Goal: Information Seeking & Learning: Learn about a topic

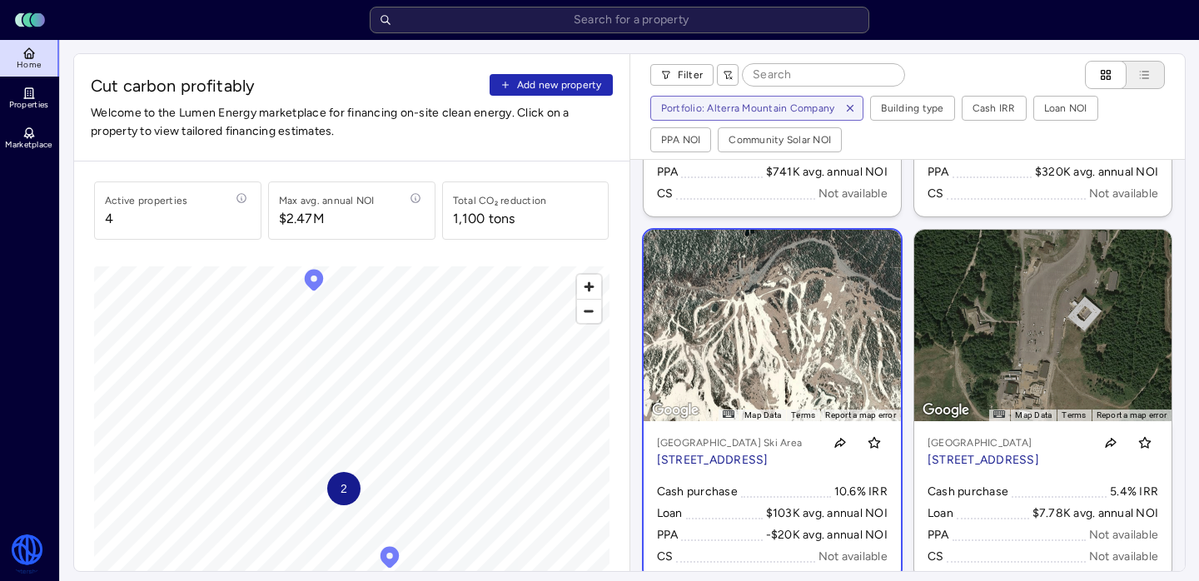
scroll to position [351, 0]
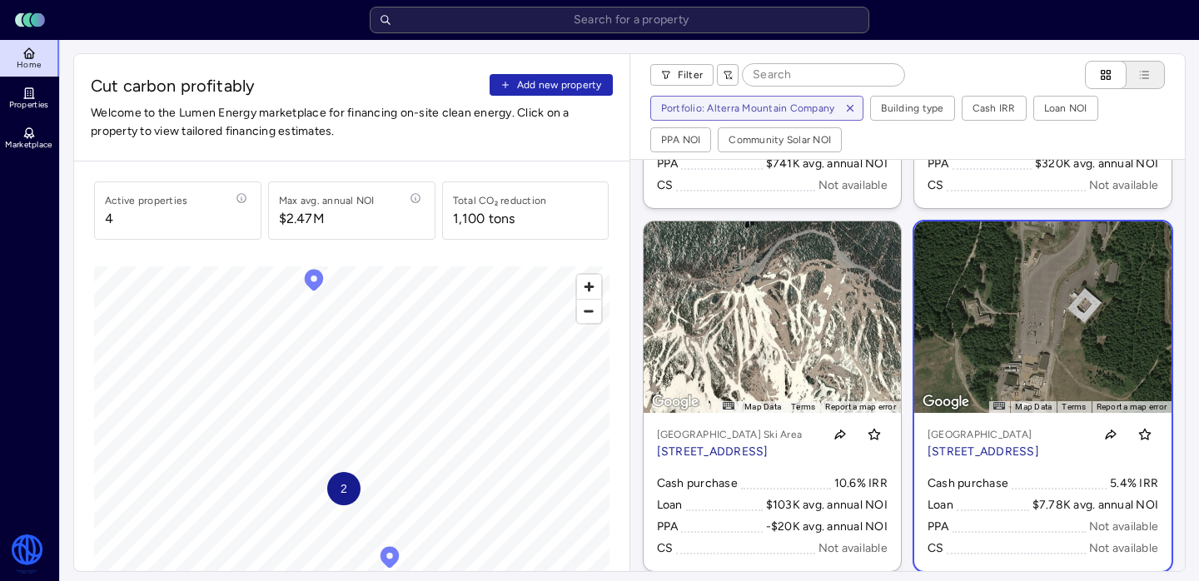
click at [996, 413] on div "Crystal Mountain Resort 33914 Crystal Mountain Blvd, Enumclaw, WA 98022 Cash pu…" at bounding box center [1042, 492] width 257 height 158
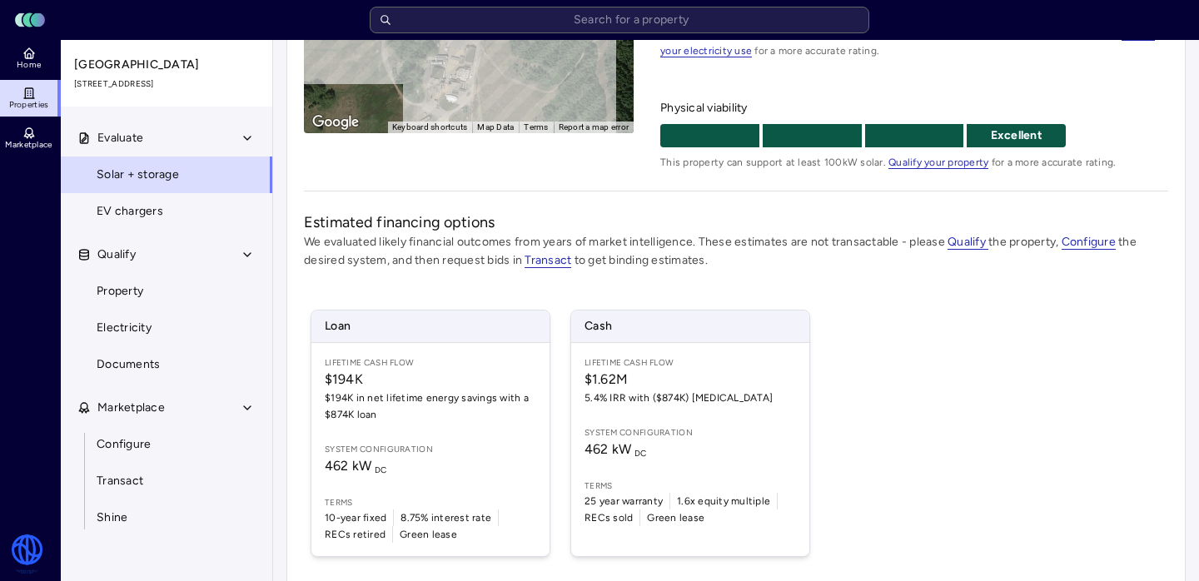
scroll to position [361, 0]
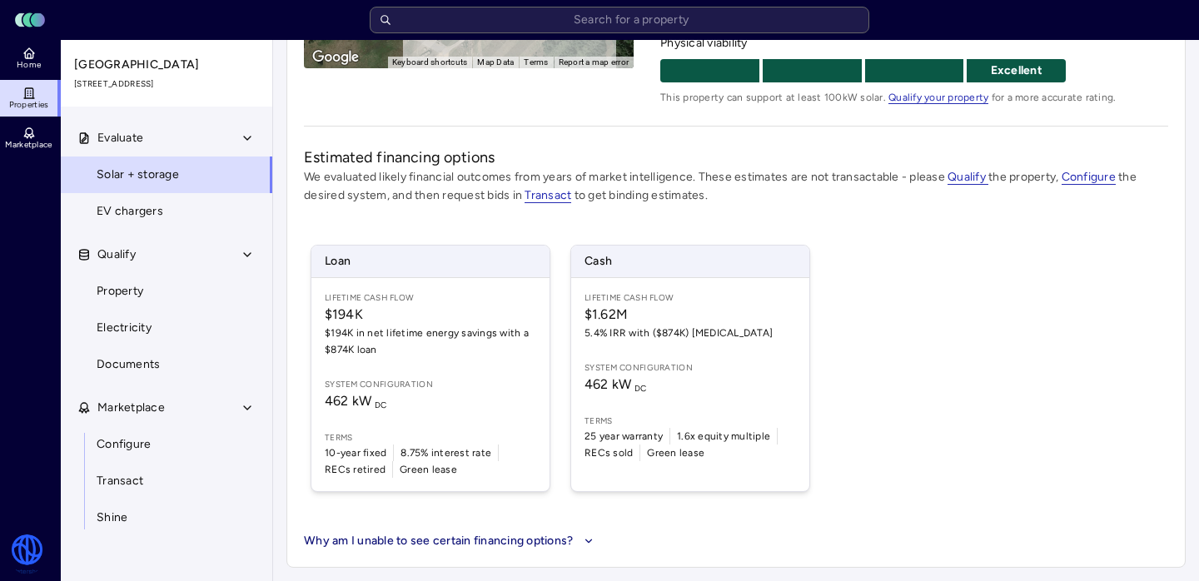
click at [475, 557] on div "Crystal Mountain Resort 33914 Crystal Mountain Blvd, Enumclaw, WA 98022 Add lab…" at bounding box center [735, 130] width 899 height 875
click at [470, 547] on button "Why am I unable to see certain financing options?" at bounding box center [451, 541] width 294 height 18
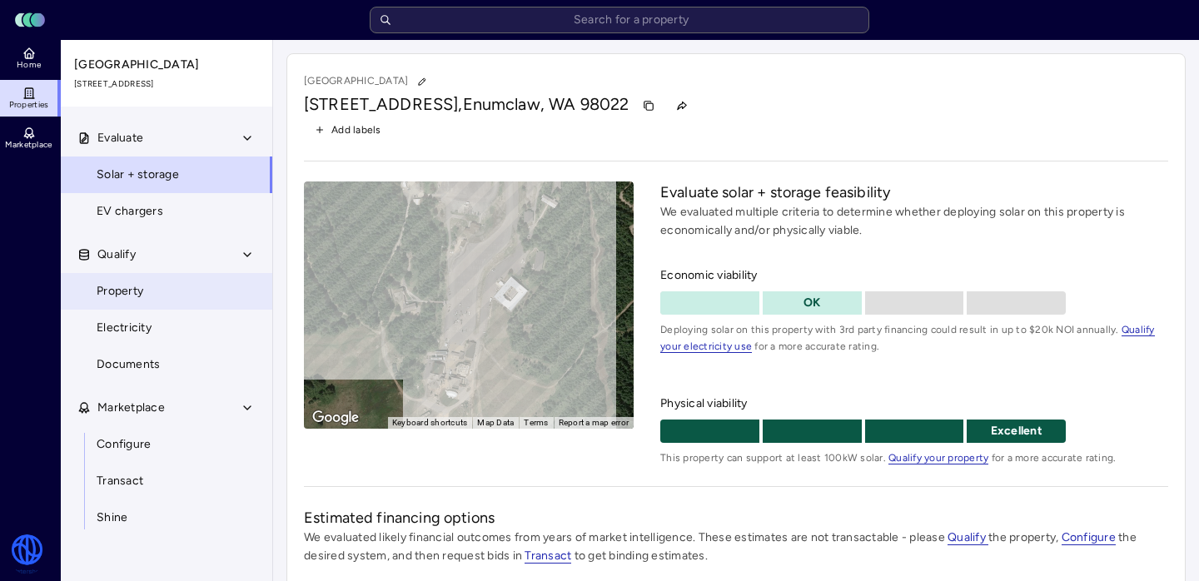
scroll to position [377, 0]
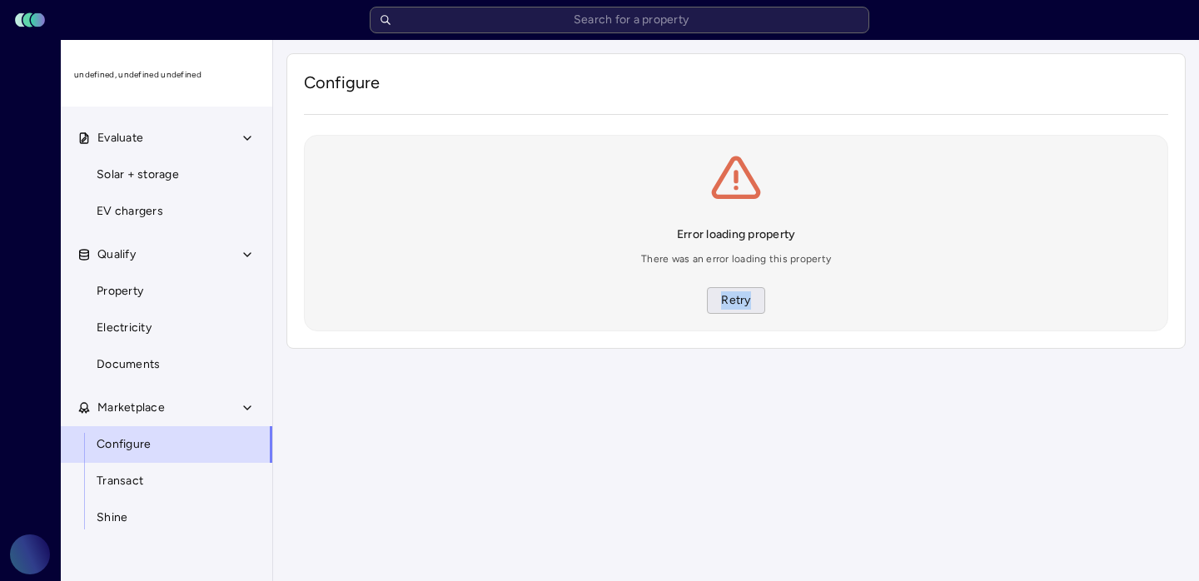
click at [741, 301] on span "Retry" at bounding box center [735, 300] width 29 height 18
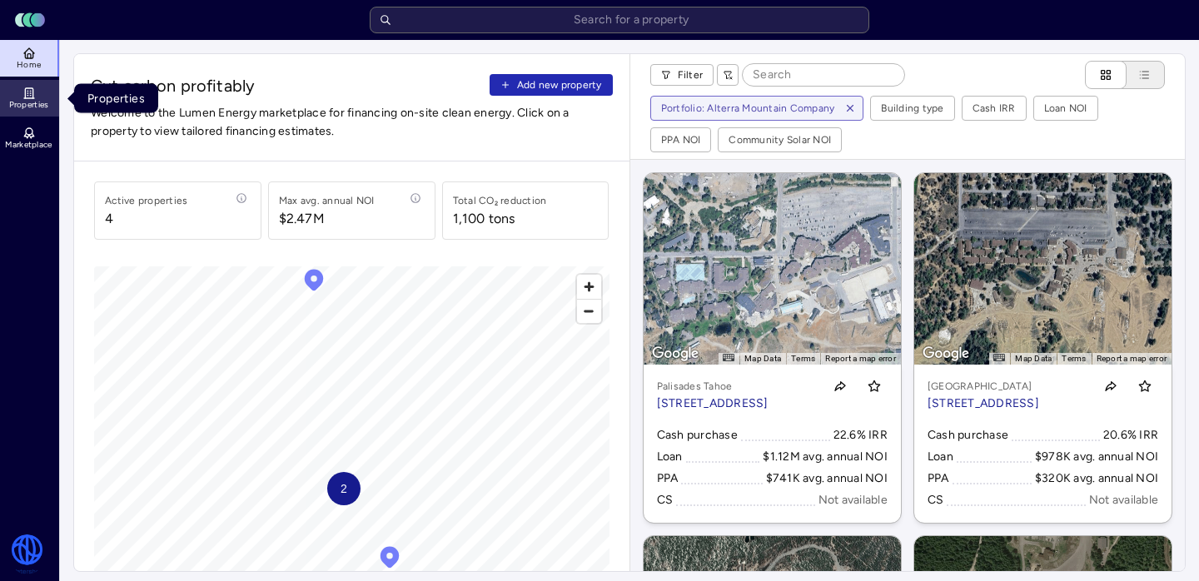
click at [42, 108] on span "Properties" at bounding box center [29, 105] width 40 height 10
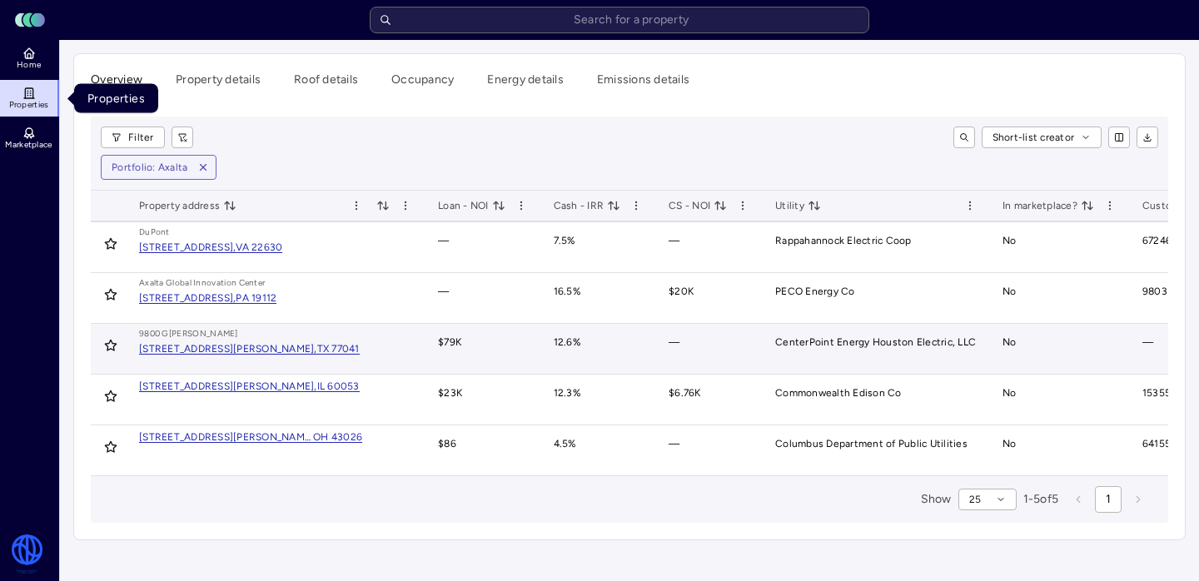
scroll to position [0, 609]
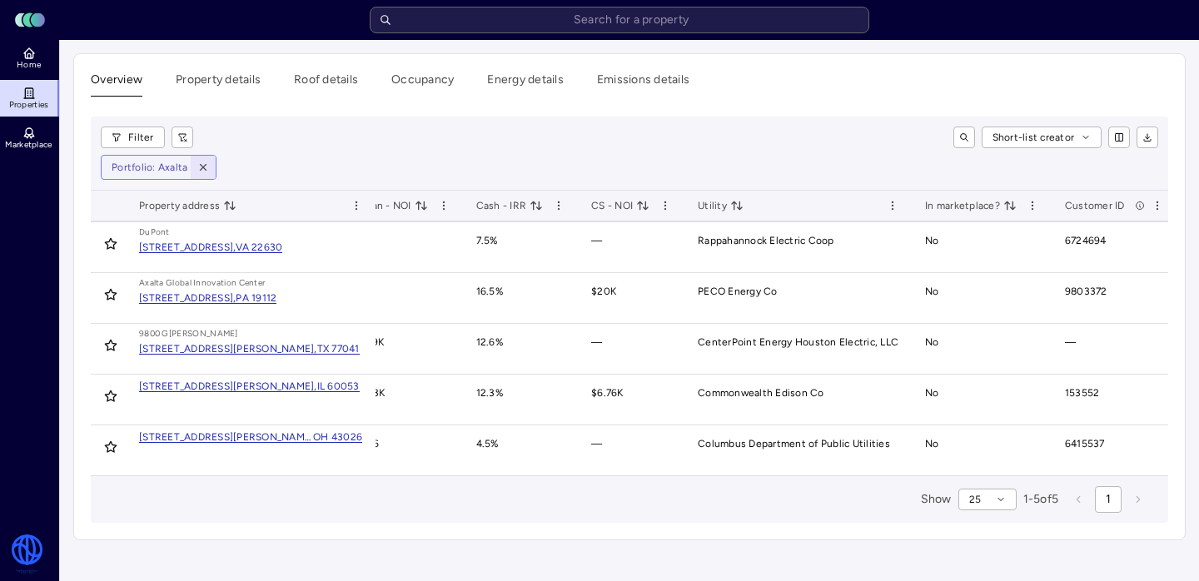
click at [209, 167] on span "button" at bounding box center [203, 167] width 18 height 18
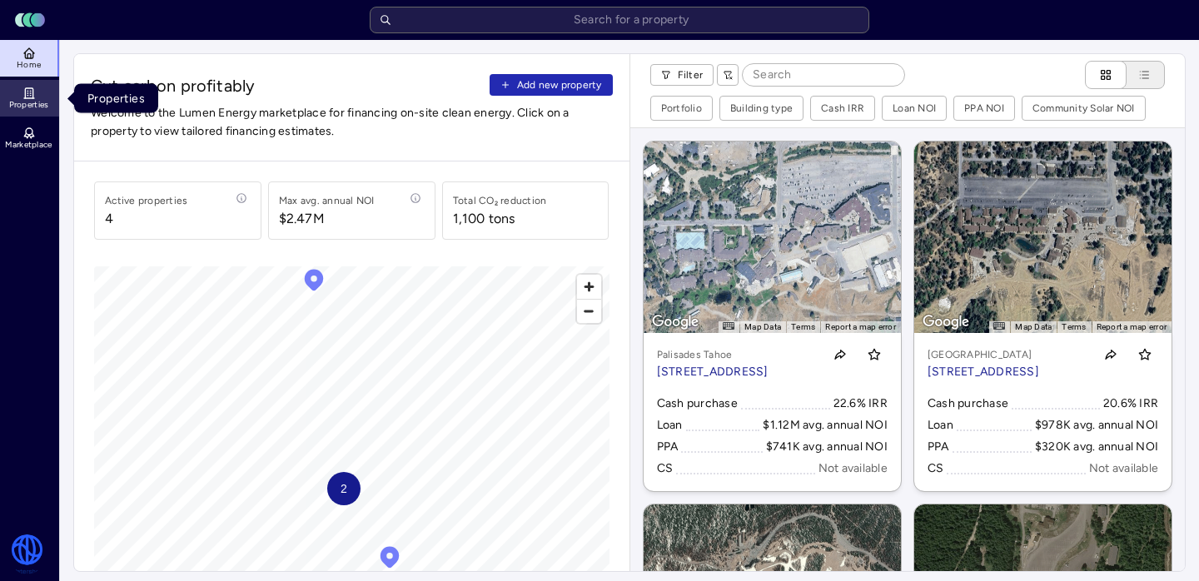
click at [21, 105] on span "Properties" at bounding box center [29, 105] width 40 height 10
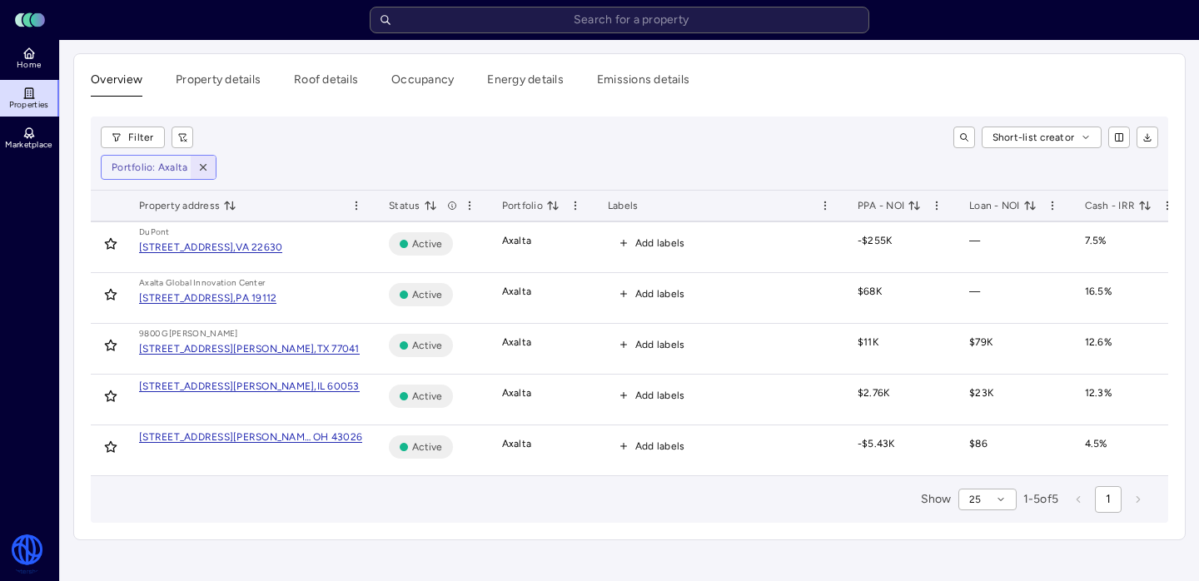
click at [201, 170] on icon "button" at bounding box center [203, 168] width 12 height 12
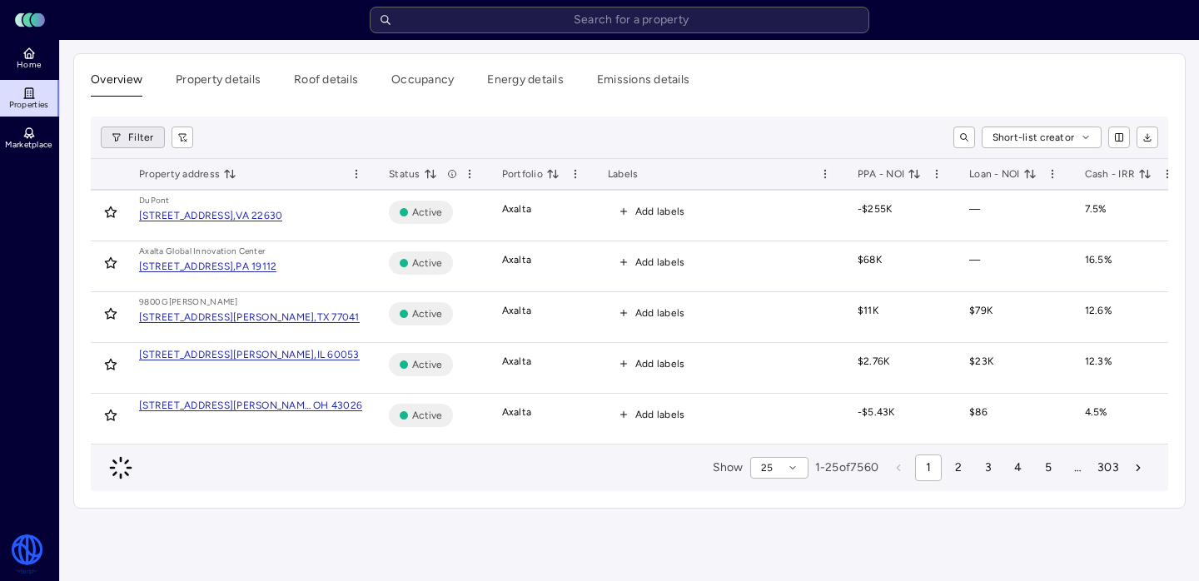
click at [146, 143] on html "Toggle Sidebar Lumen Energy Logo Home Properties Marketplace Watershed Spencer …" at bounding box center [599, 290] width 1199 height 581
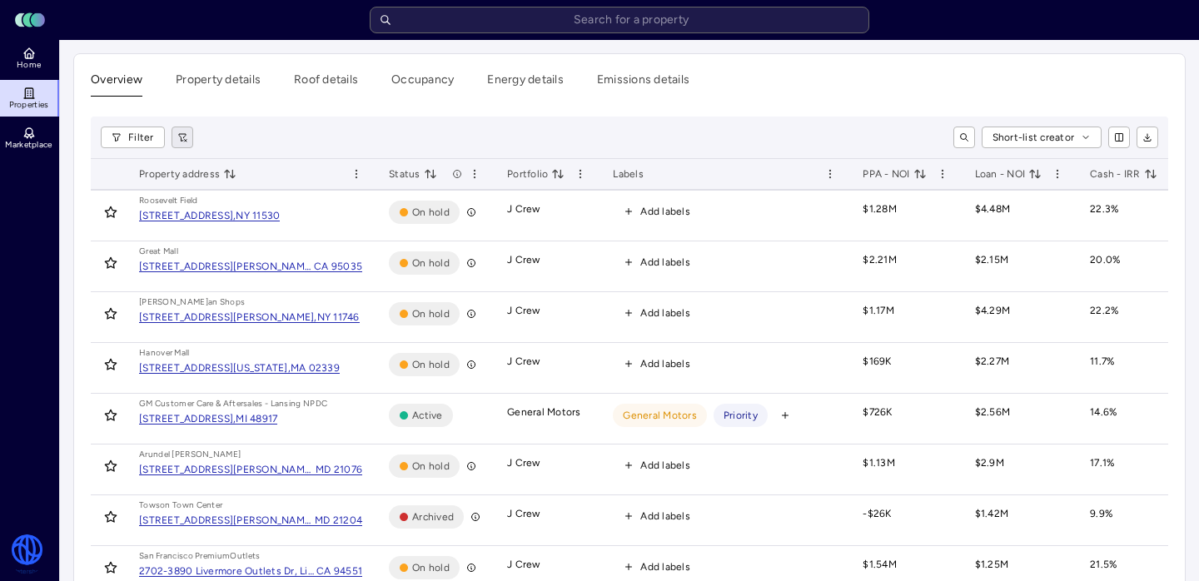
click at [172, 141] on button "button" at bounding box center [183, 138] width 22 height 22
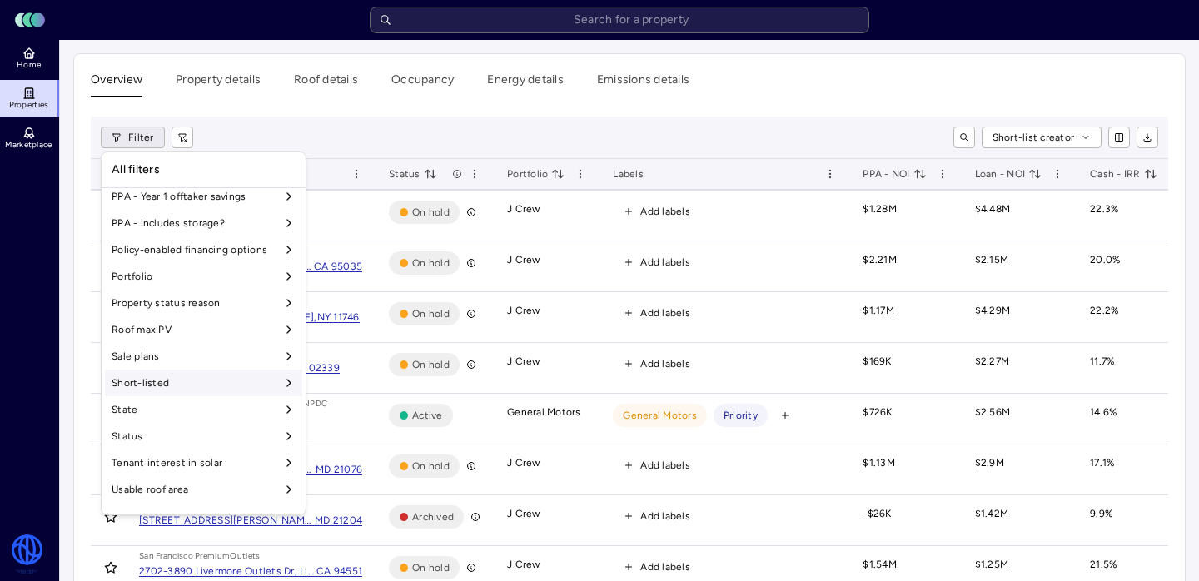
scroll to position [1332, 0]
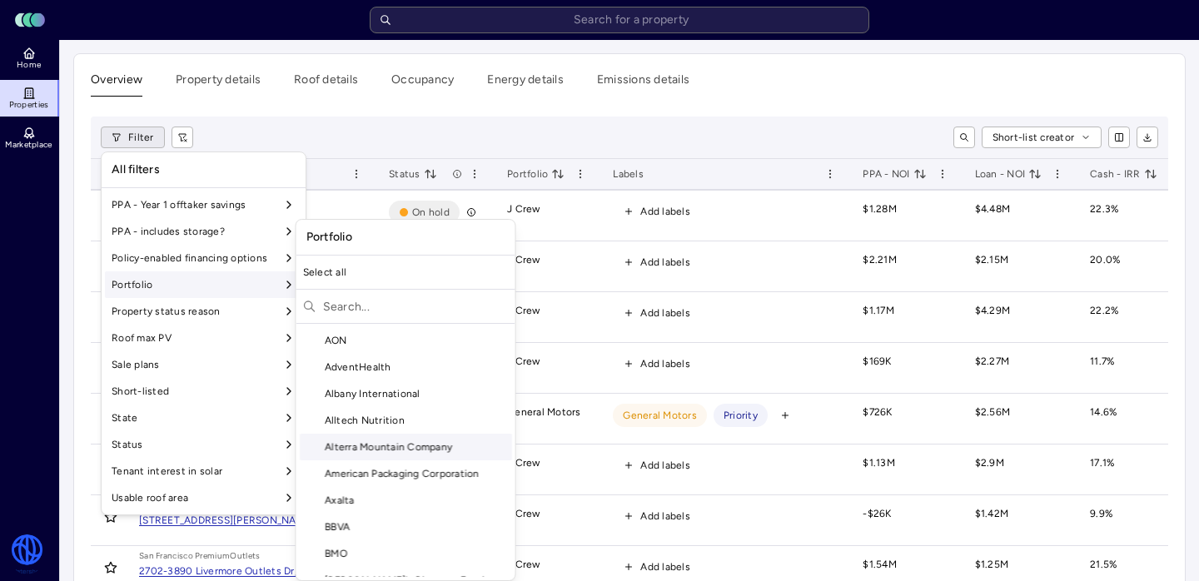
click at [390, 449] on div "Alterra Mountain Company" at bounding box center [406, 447] width 212 height 27
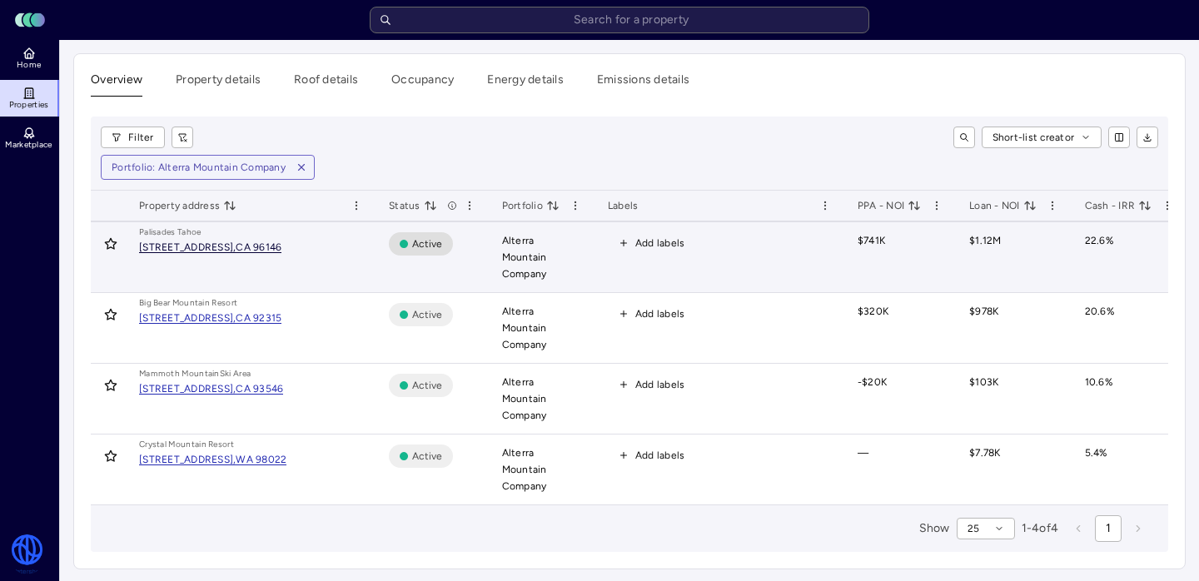
click at [236, 246] on div "1960 Olympic Vly Rd, Olympic Valley," at bounding box center [187, 247] width 97 height 10
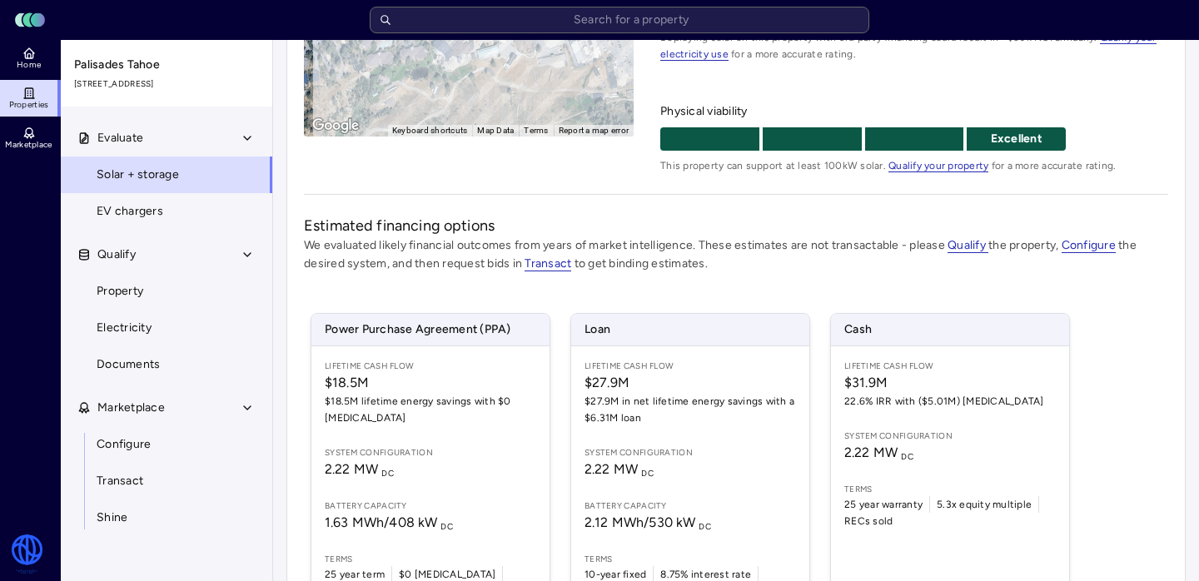
scroll to position [414, 0]
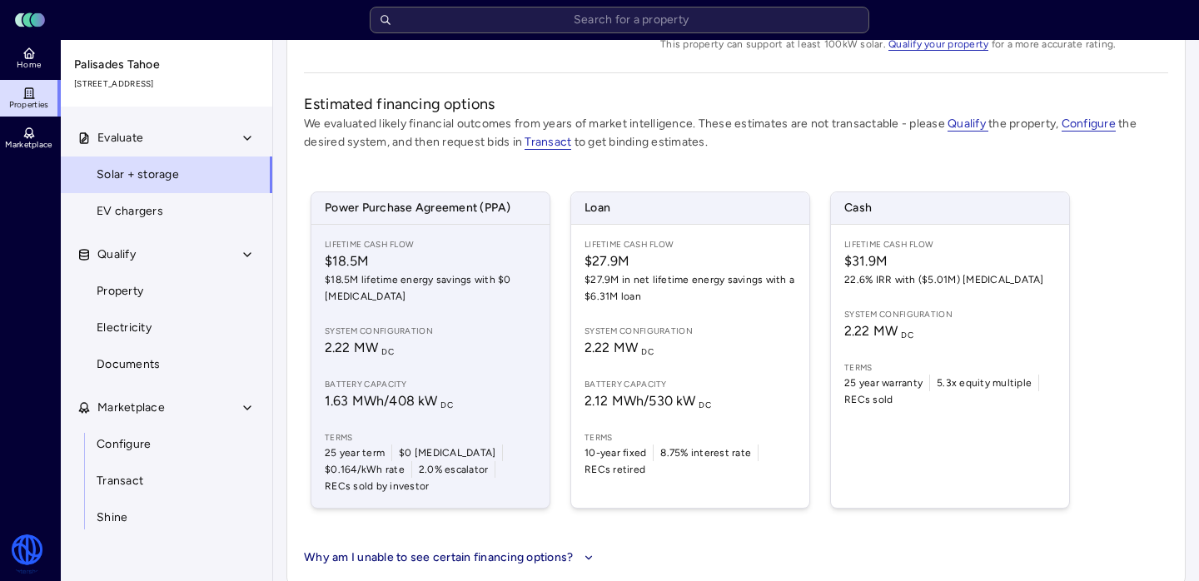
click at [475, 381] on span "Battery capacity" at bounding box center [430, 384] width 211 height 13
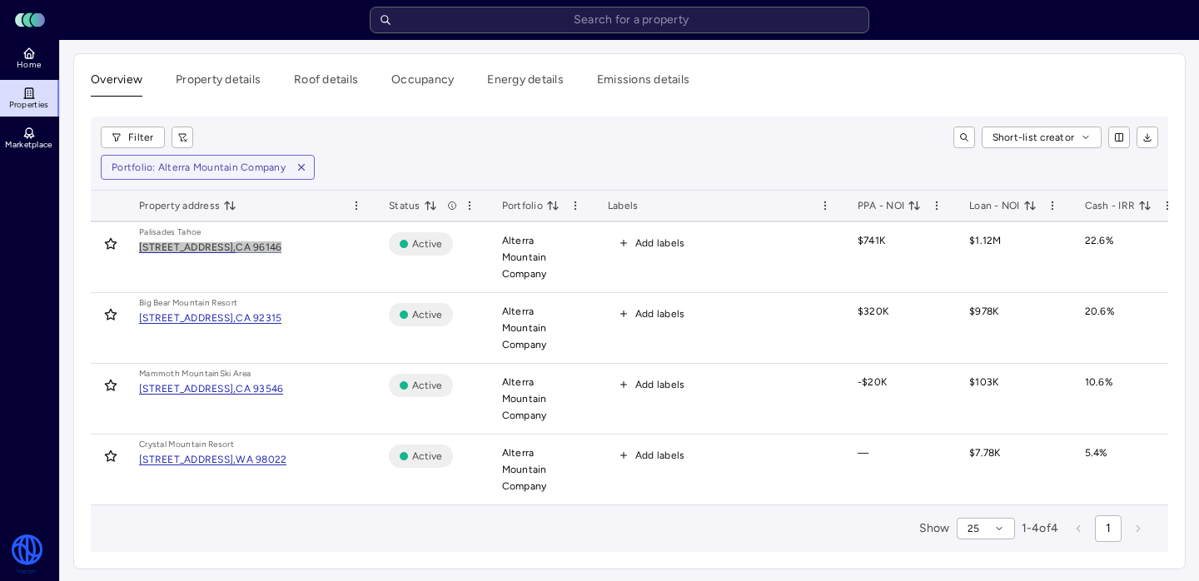
drag, startPoint x: 251, startPoint y: 245, endPoint x: 463, endPoint y: 0, distance: 323.5
click at [0, 0] on div "Toggle Sidebar Lumen Energy Logo Home Properties Marketplace Watershed Spencer …" at bounding box center [599, 291] width 1199 height 583
drag, startPoint x: 246, startPoint y: 303, endPoint x: 339, endPoint y: 25, distance: 293.1
click at [0, 0] on div "Toggle Sidebar Lumen Energy Logo Home Properties Marketplace Watershed Spencer …" at bounding box center [599, 291] width 1199 height 583
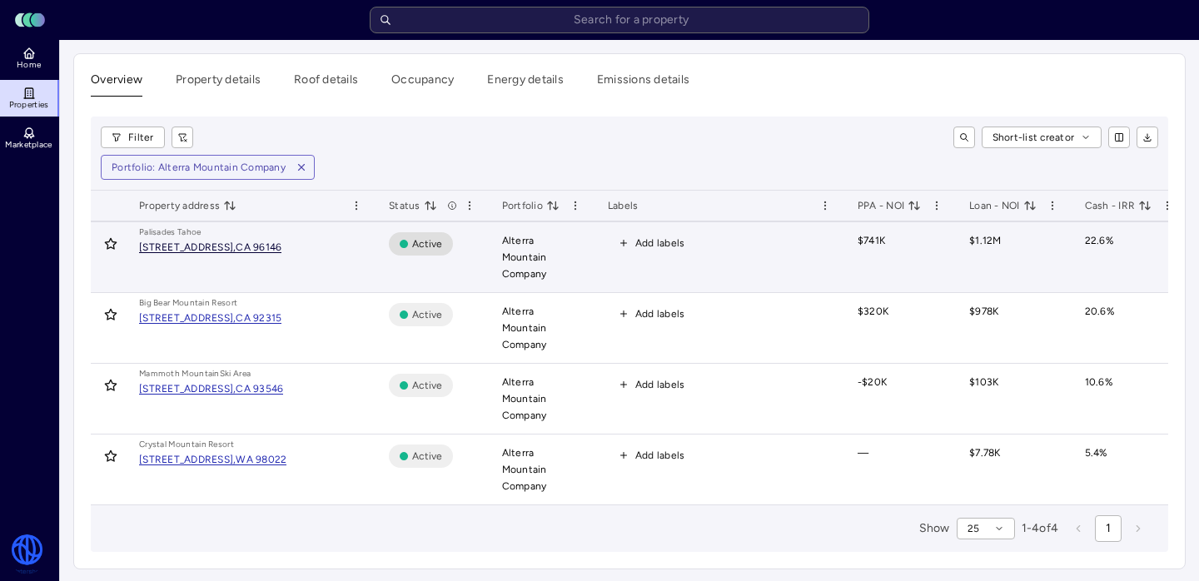
click at [281, 251] on div "CA 96146" at bounding box center [259, 247] width 46 height 10
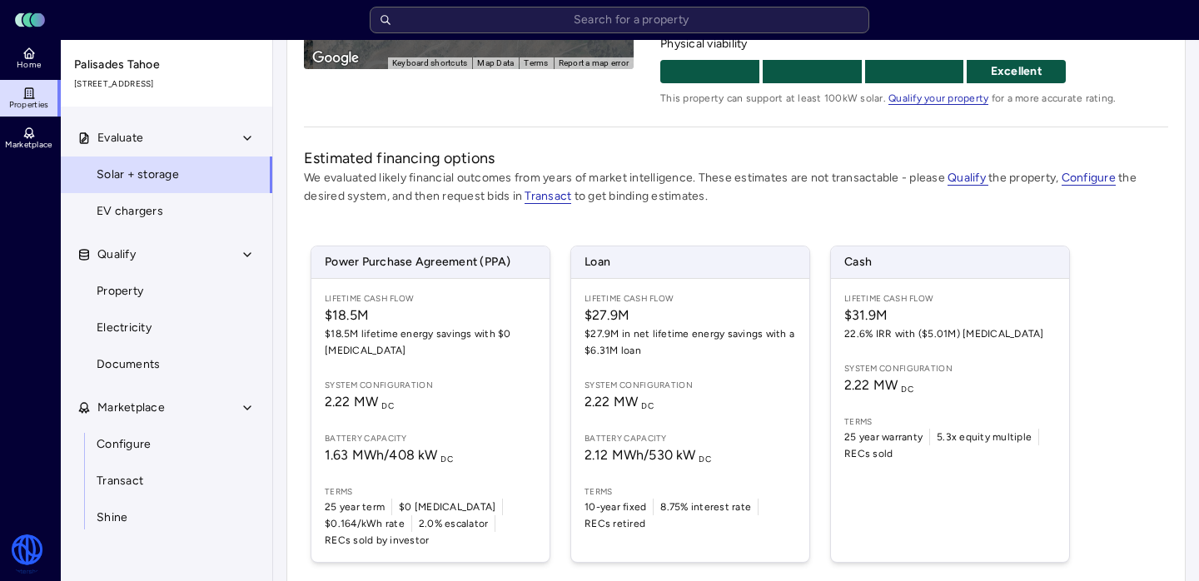
scroll to position [414, 0]
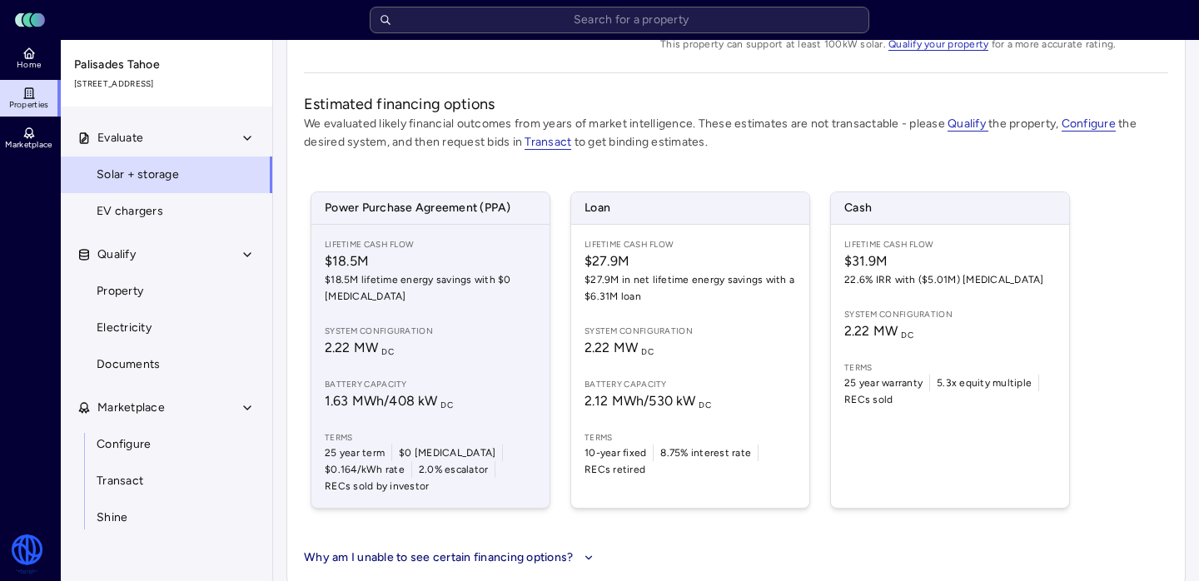
click at [474, 322] on div "Lifetime Cash Flow $18.5M $18.5M lifetime energy savings with $0 CapEx System c…" at bounding box center [430, 366] width 238 height 283
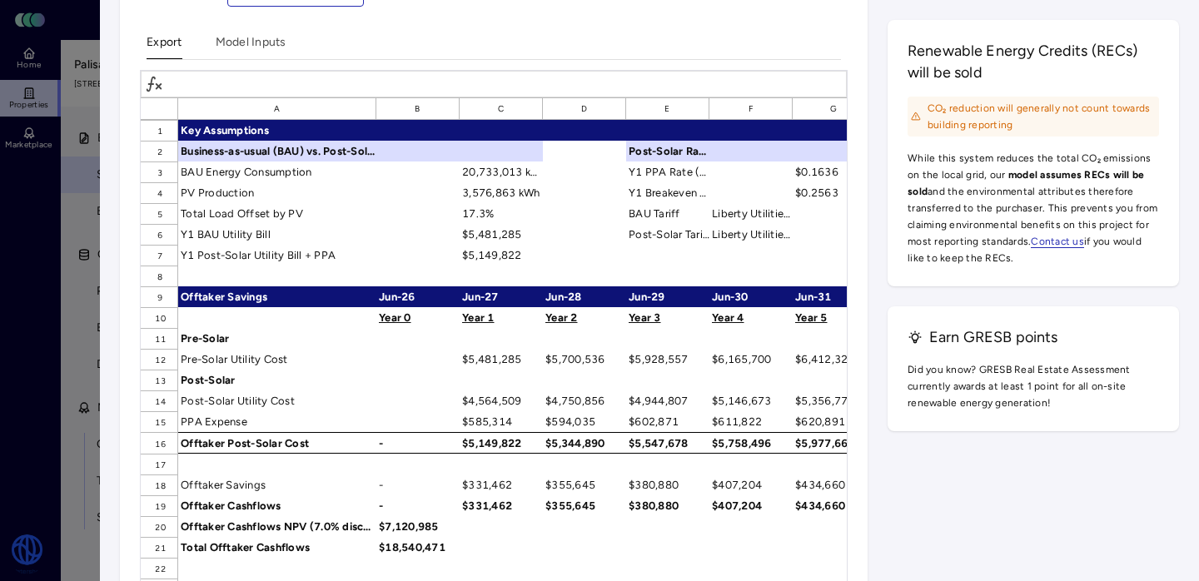
scroll to position [2642, 0]
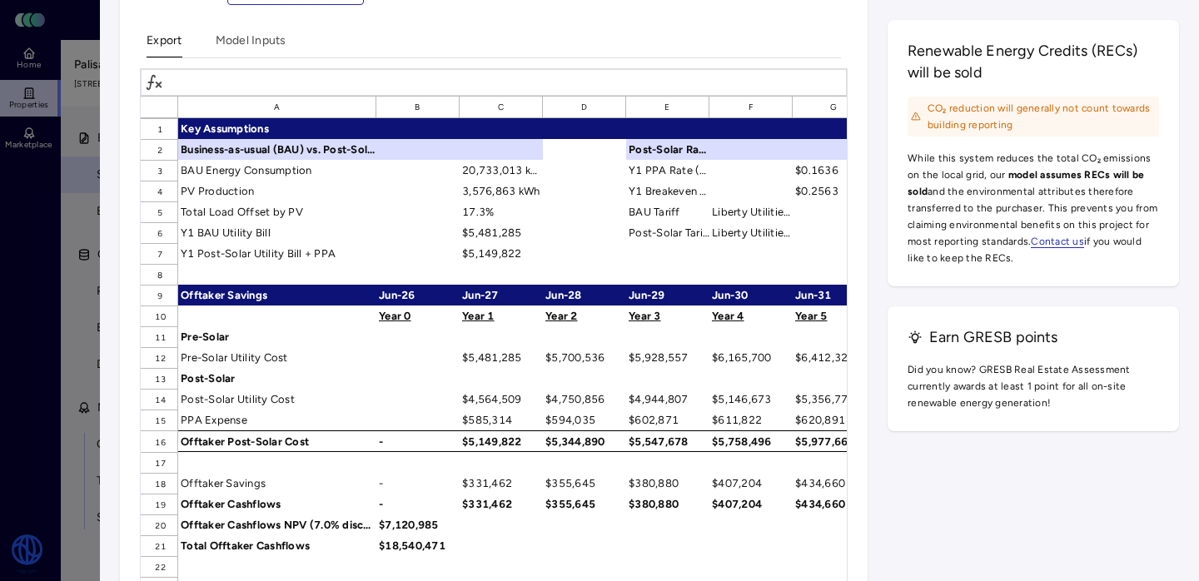
click at [72, 210] on div at bounding box center [599, 290] width 1199 height 581
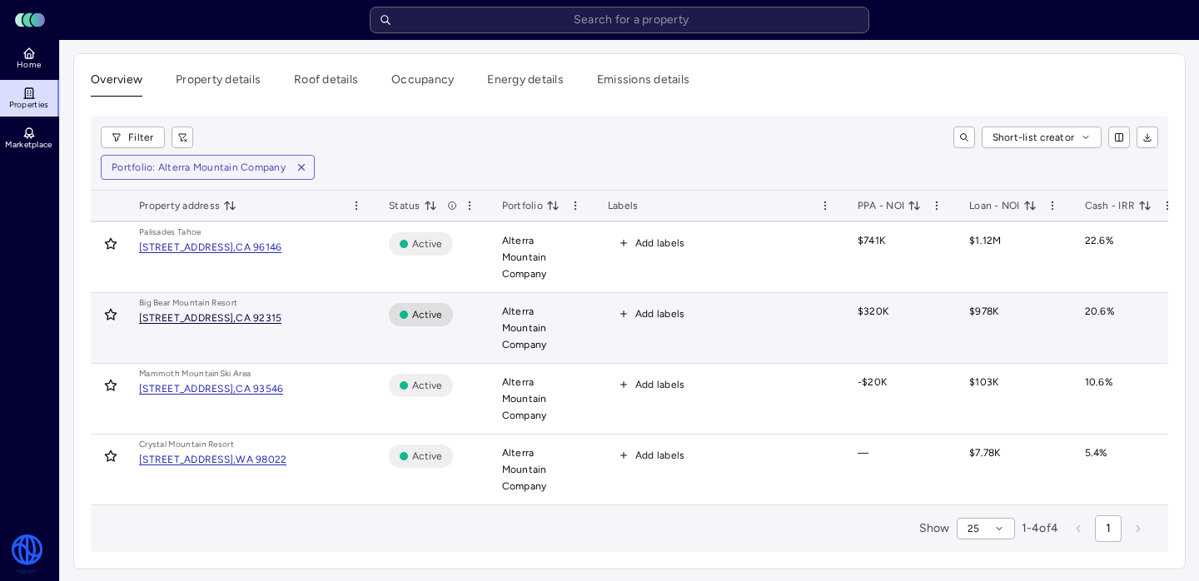
click at [236, 313] on div "880 Summit Blvd, Big Bear Lake," at bounding box center [187, 318] width 97 height 10
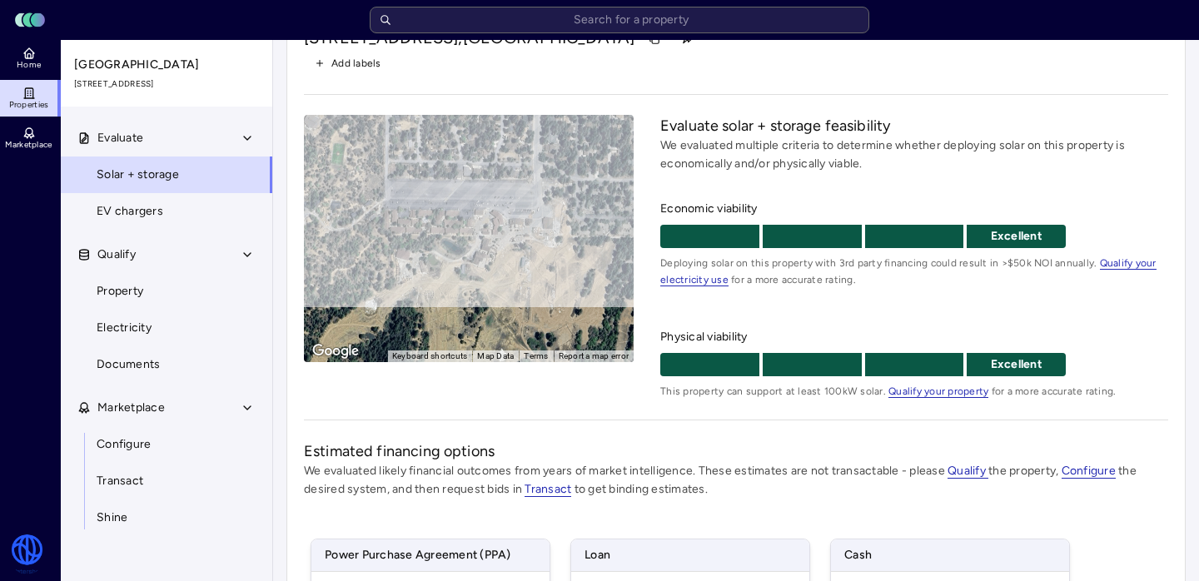
scroll to position [414, 0]
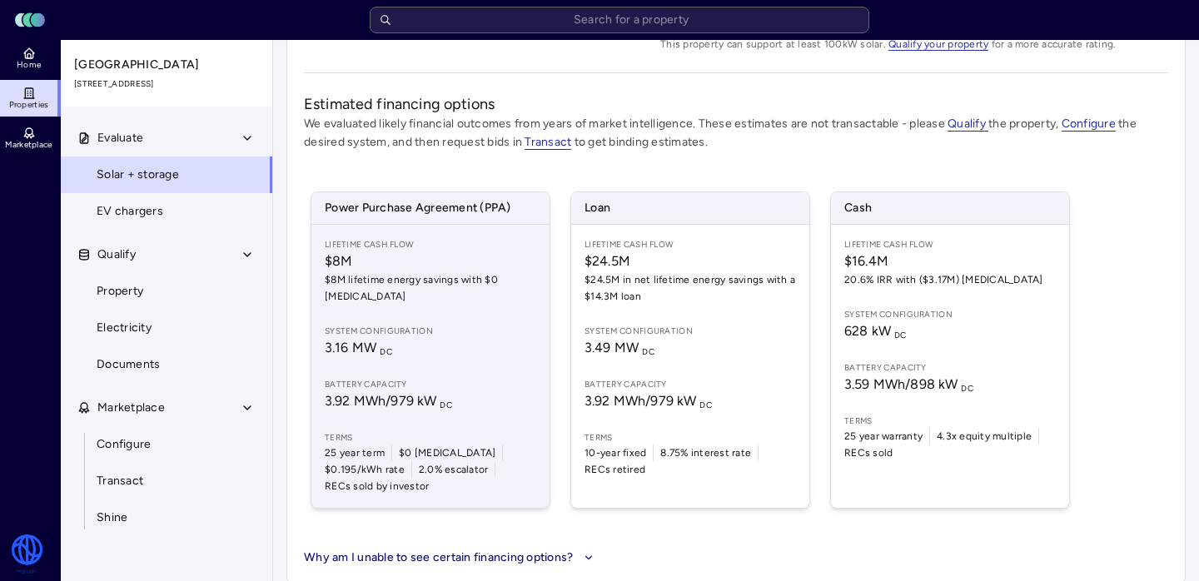
click at [452, 267] on span "$8M" at bounding box center [430, 261] width 211 height 20
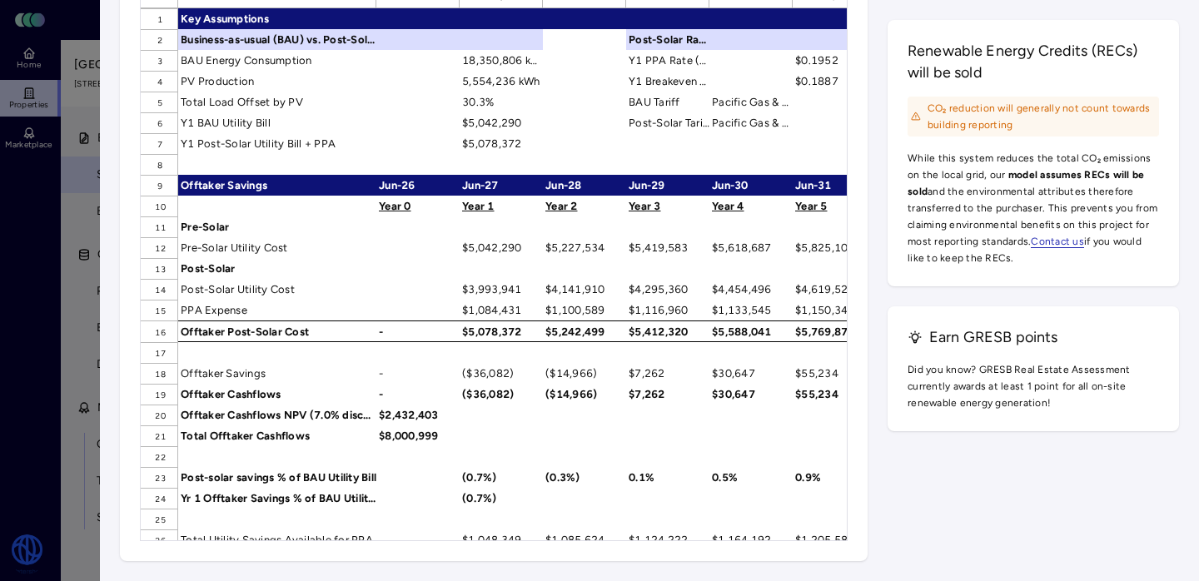
click at [48, 236] on div at bounding box center [599, 290] width 1199 height 581
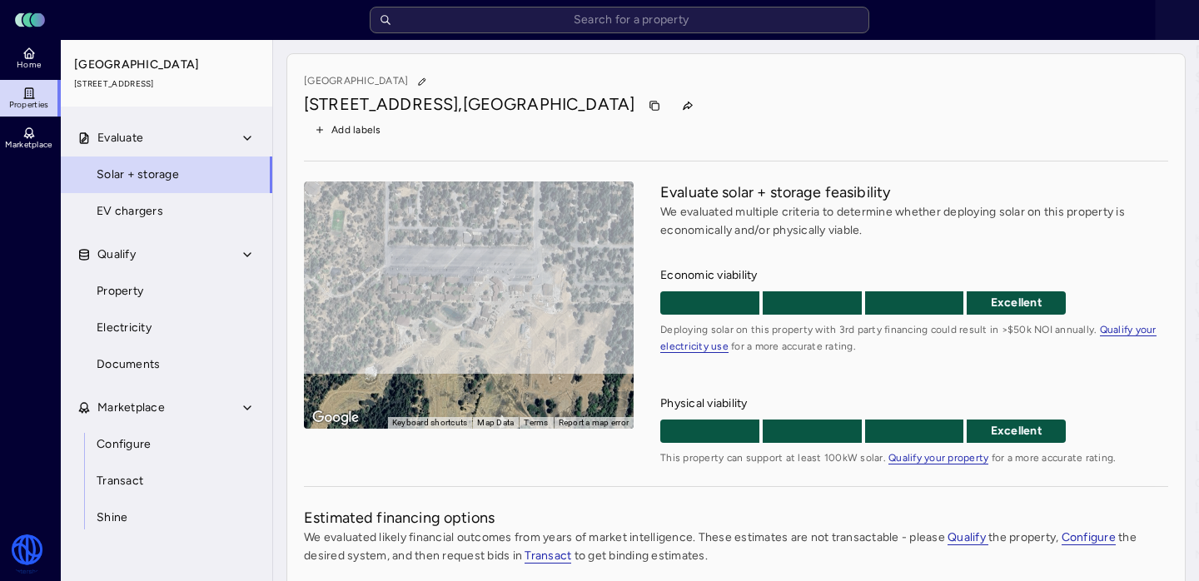
scroll to position [414, 0]
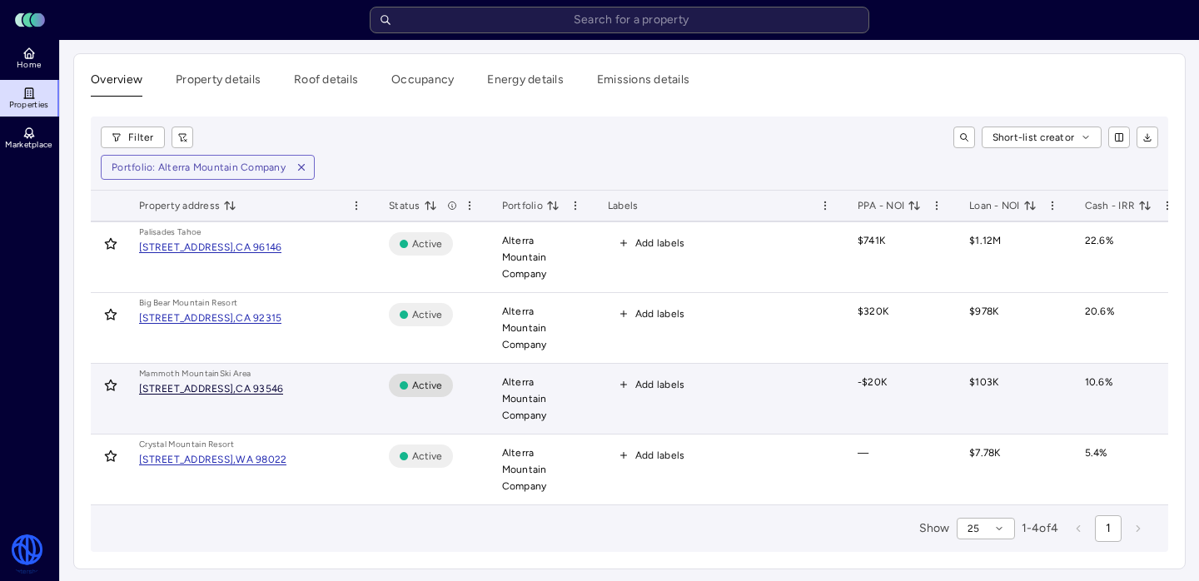
click at [236, 384] on div "10400 Minaret Rd, Mammoth Lakes," at bounding box center [187, 389] width 97 height 10
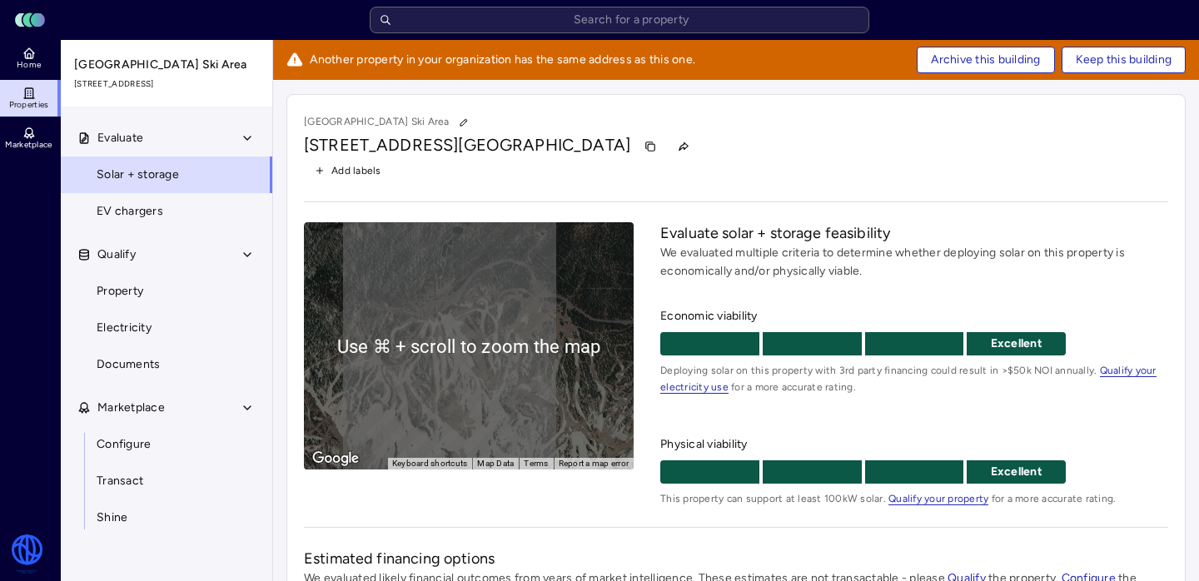
scroll to position [471, 0]
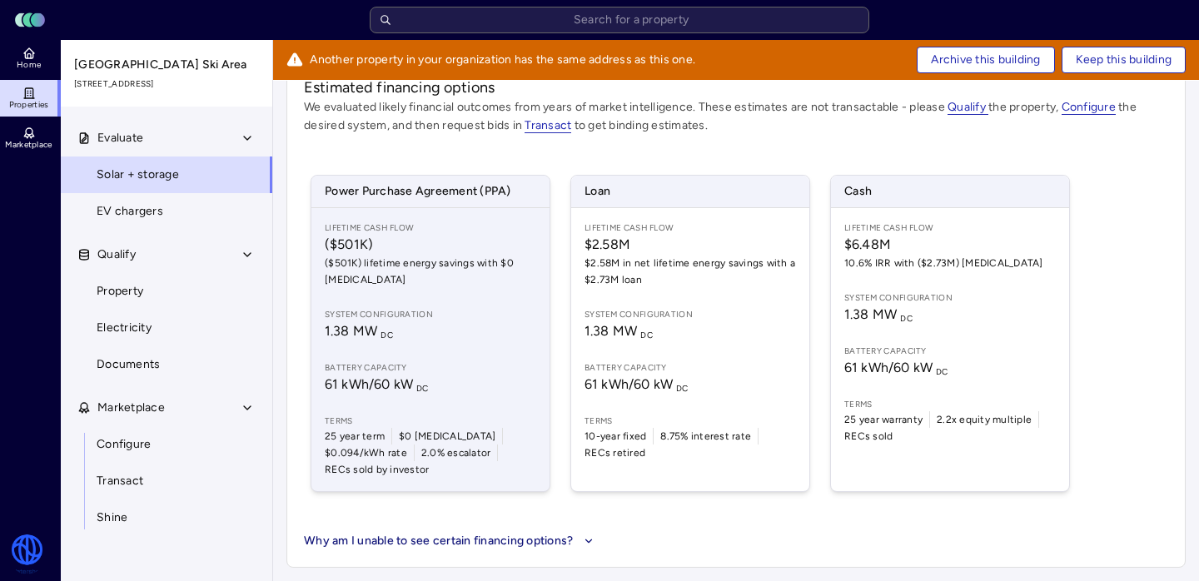
click at [440, 322] on span "1.38 MW DC" at bounding box center [430, 331] width 211 height 20
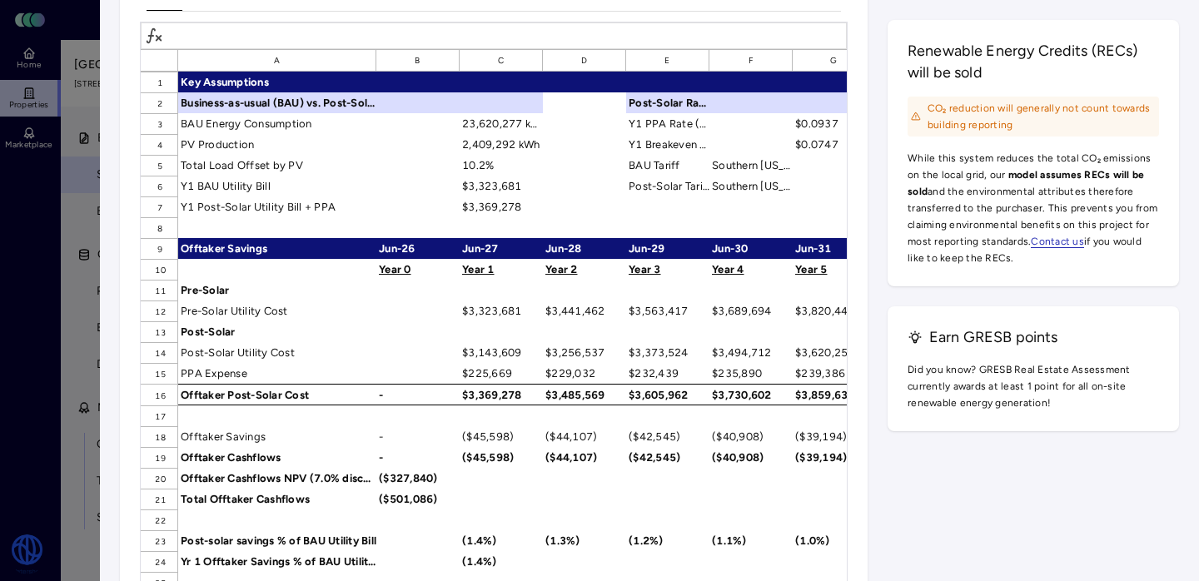
scroll to position [2690, 0]
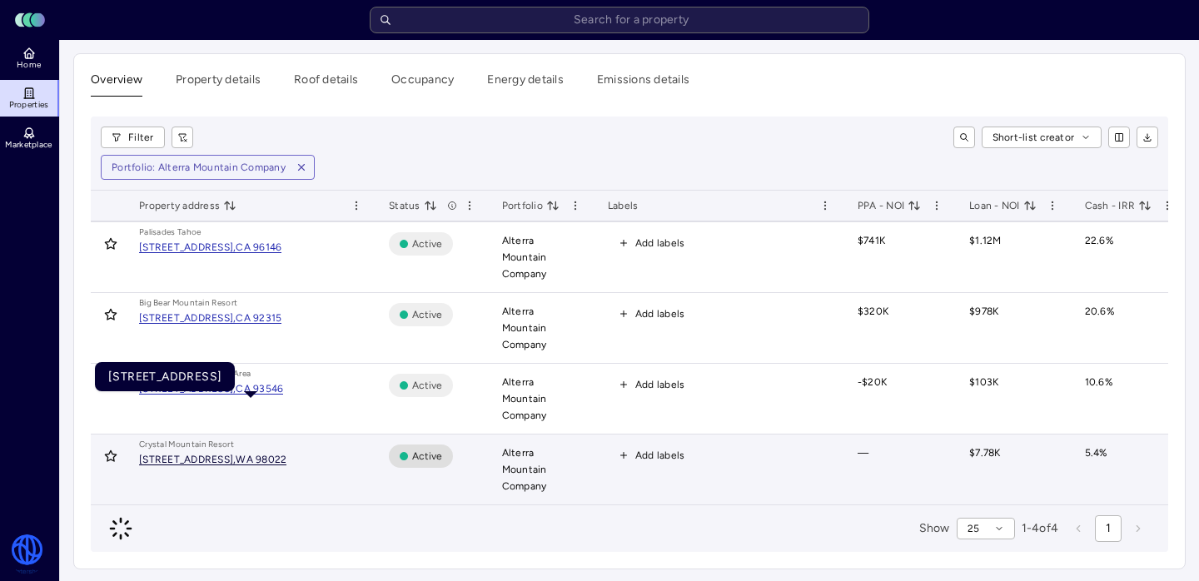
click at [236, 455] on div "33914 Crystal Mountain Blvd, Enumclaw," at bounding box center [187, 460] width 97 height 10
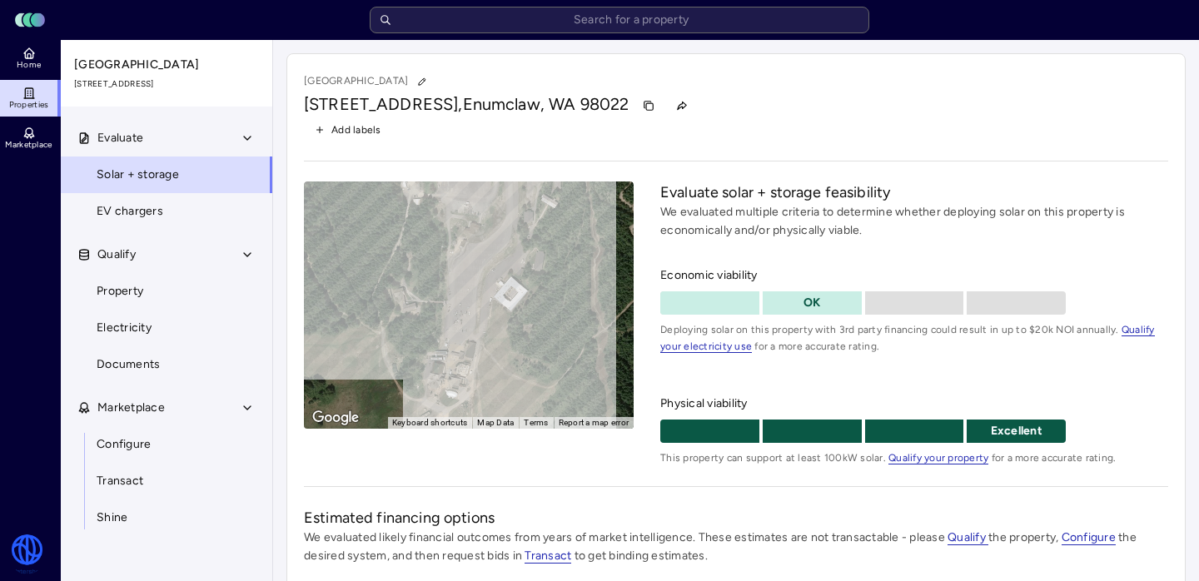
click at [505, 266] on div "To activate drag with keyboard, press Alt + Enter. Once in keyboard drag state,…" at bounding box center [469, 305] width 330 height 247
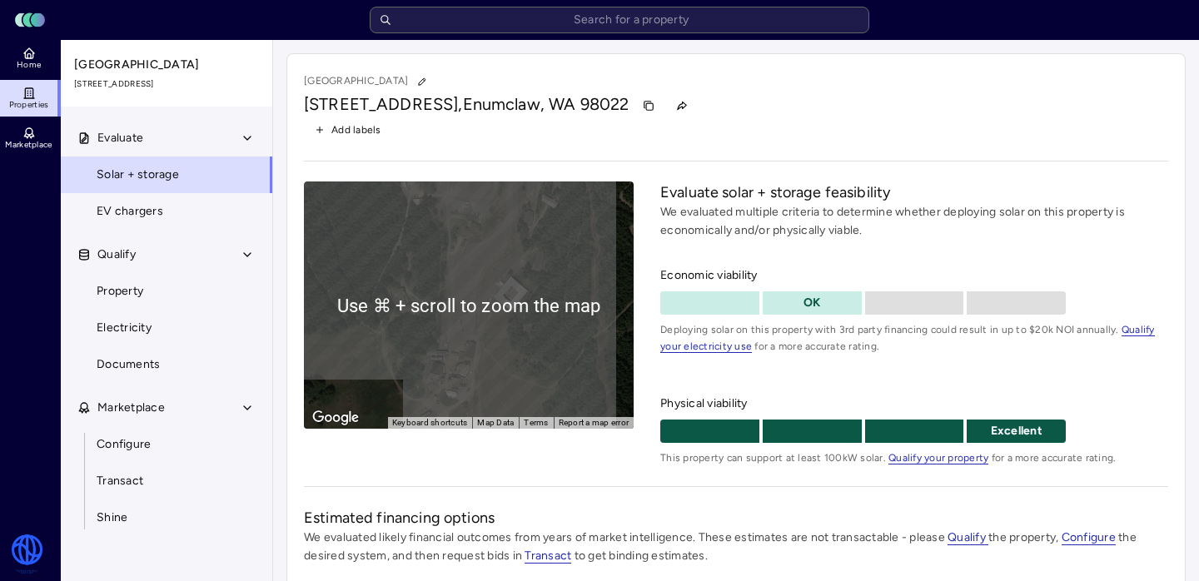
scroll to position [361, 0]
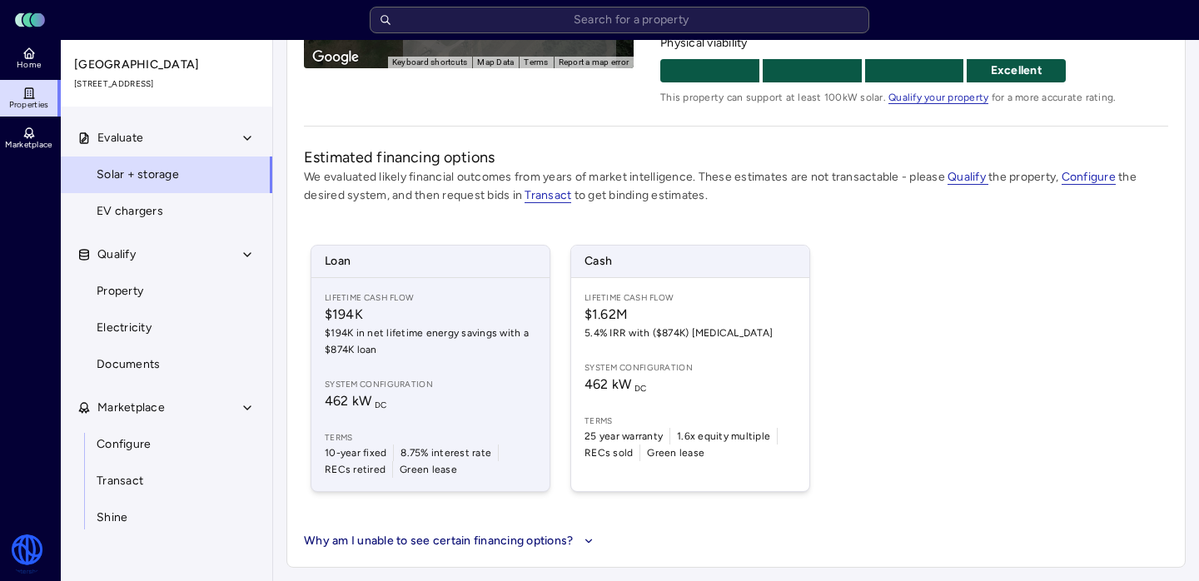
click at [406, 291] on span "Lifetime Cash Flow" at bounding box center [430, 297] width 211 height 13
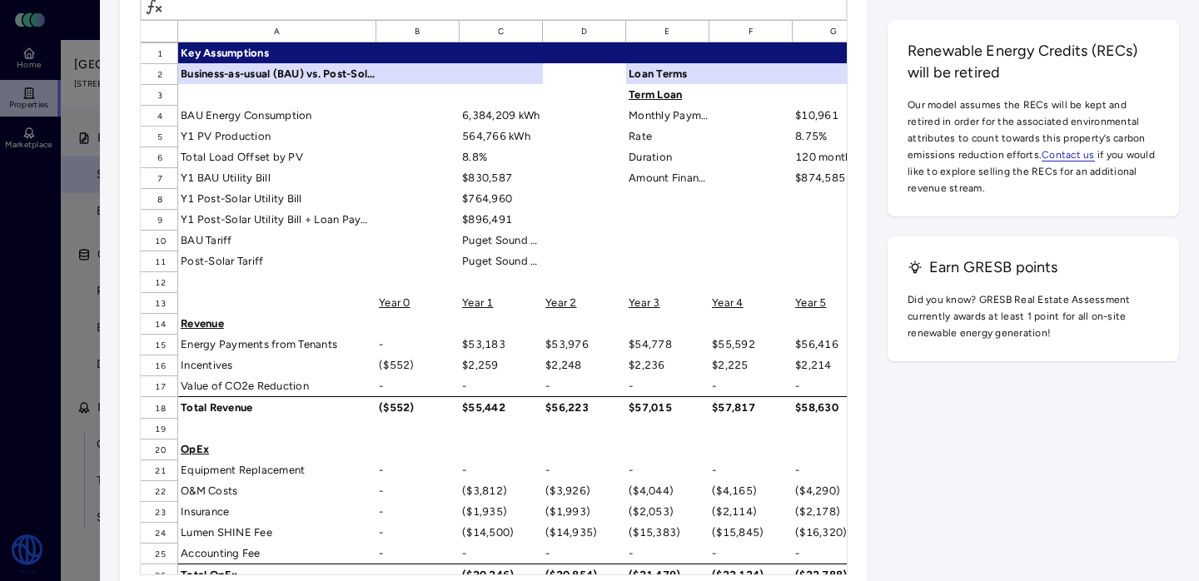
scroll to position [2951, 0]
click at [95, 454] on div at bounding box center [599, 290] width 1199 height 581
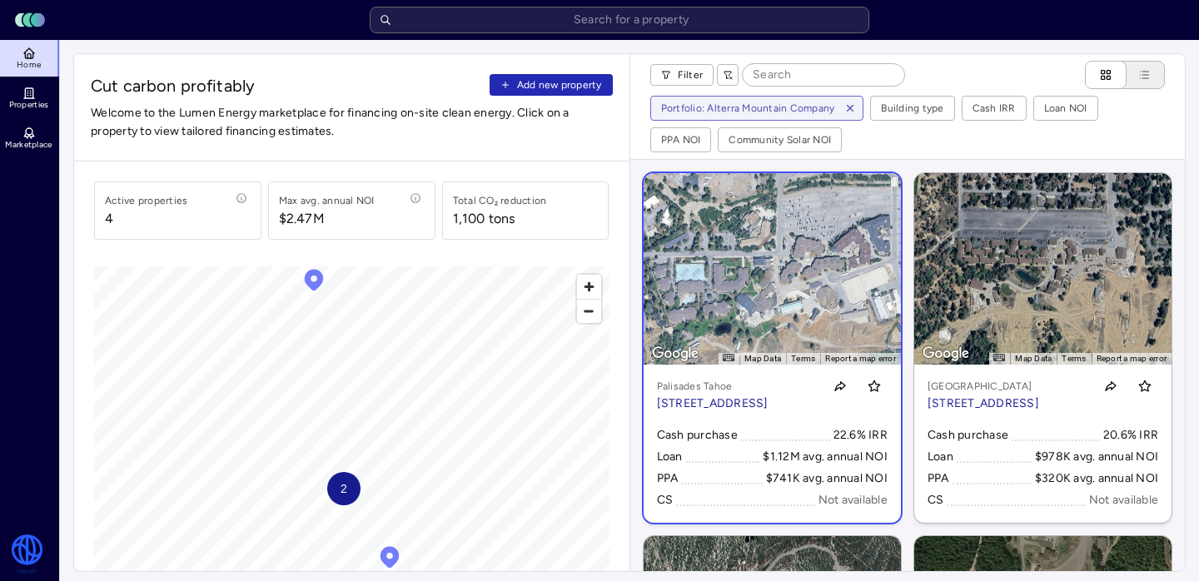
click at [698, 250] on link "← Move left → Move right ↑ Move up ↓ Move down + Zoom in - Zoom out Home Jump l…" at bounding box center [772, 348] width 257 height 350
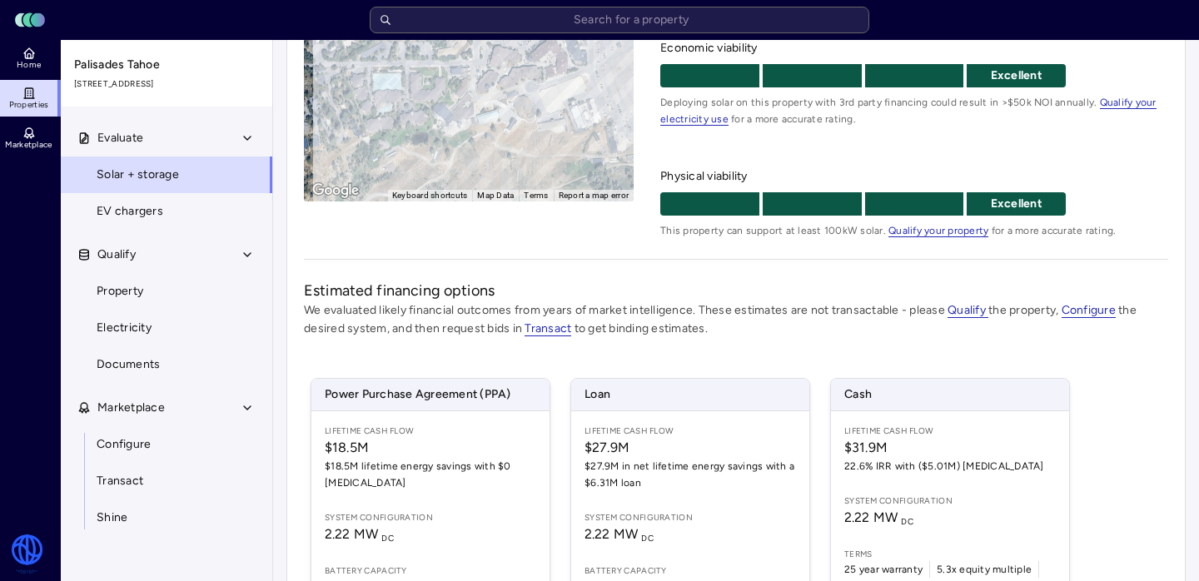
scroll to position [414, 0]
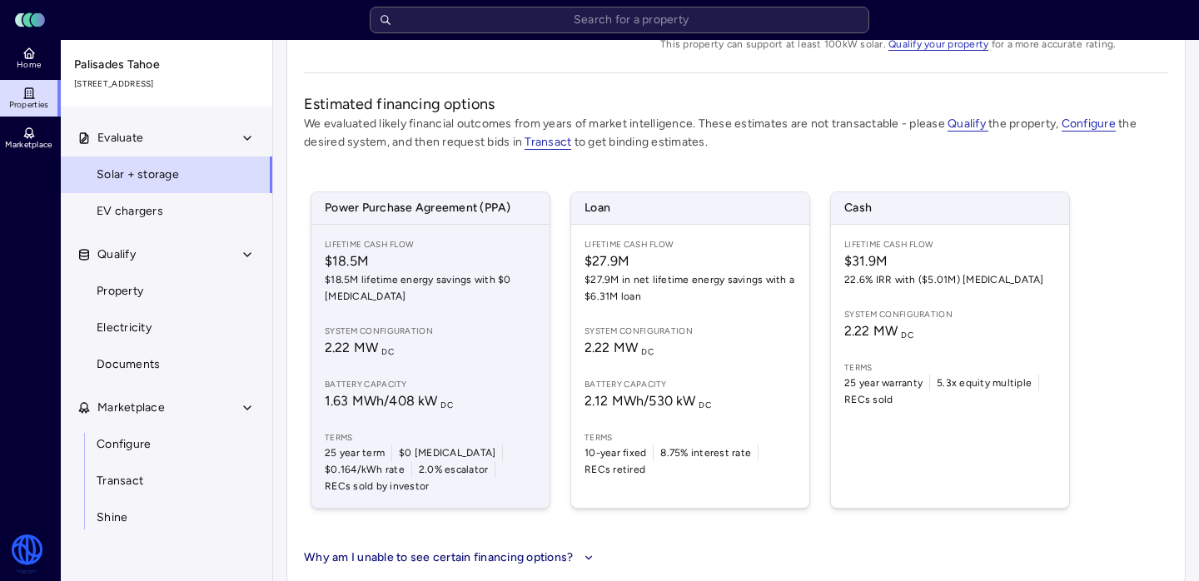
click at [498, 395] on span "1.63 MWh / 408 kW DC" at bounding box center [430, 401] width 211 height 20
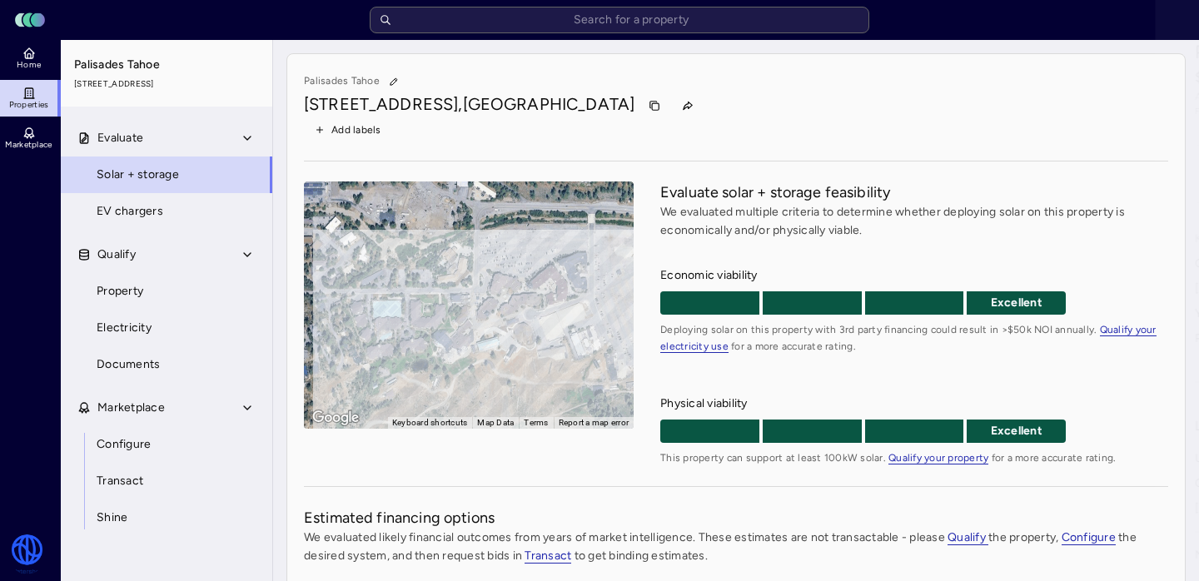
scroll to position [414, 0]
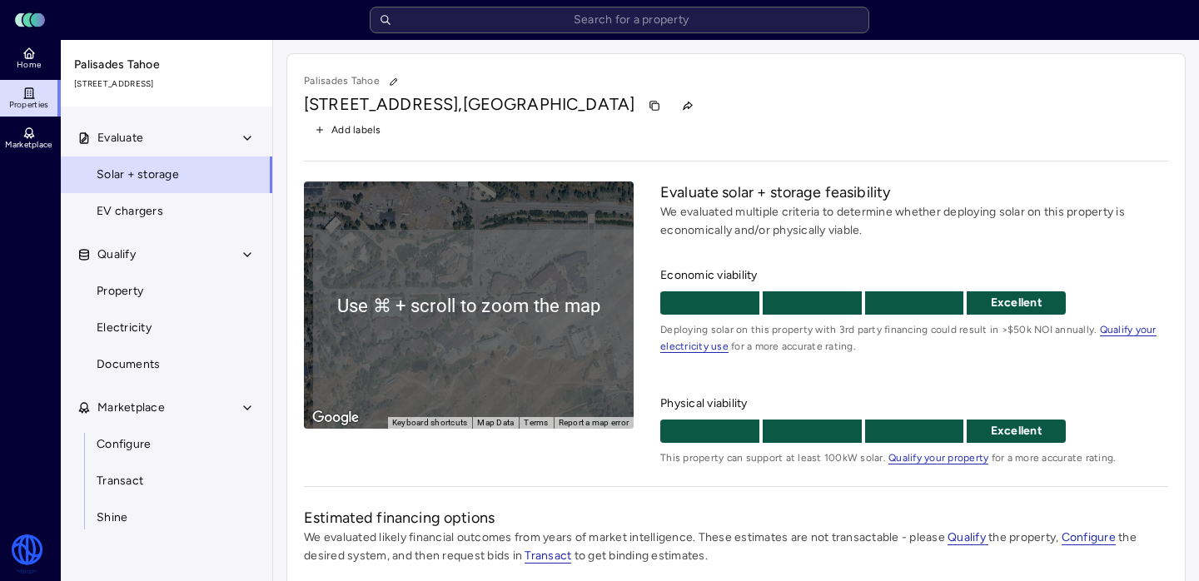
click at [45, 246] on div "Home Properties Marketplace" at bounding box center [30, 284] width 61 height 488
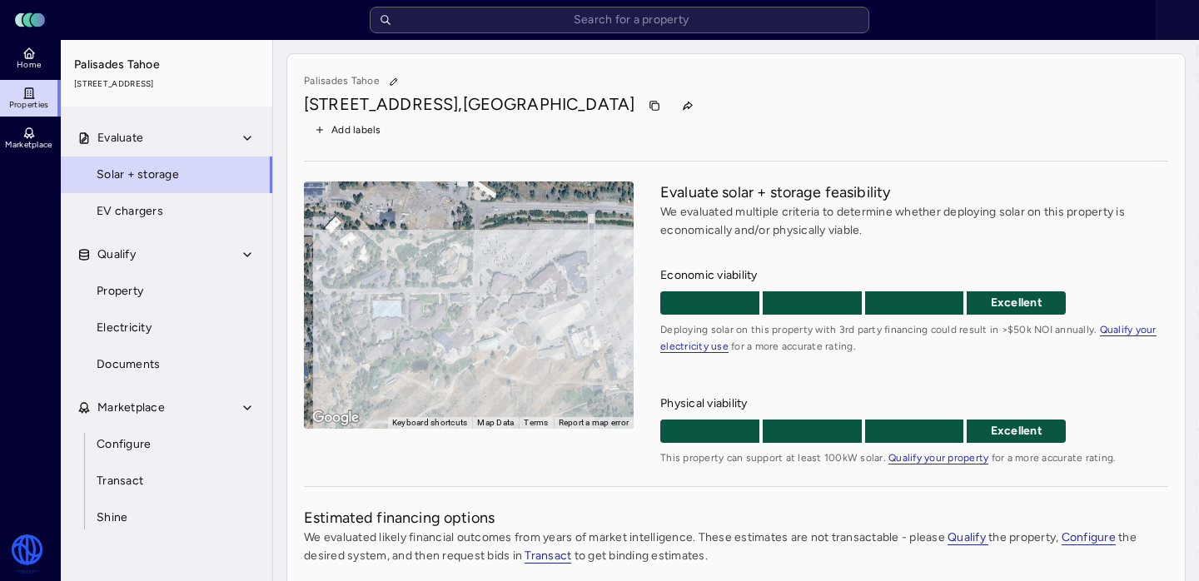
scroll to position [414, 0]
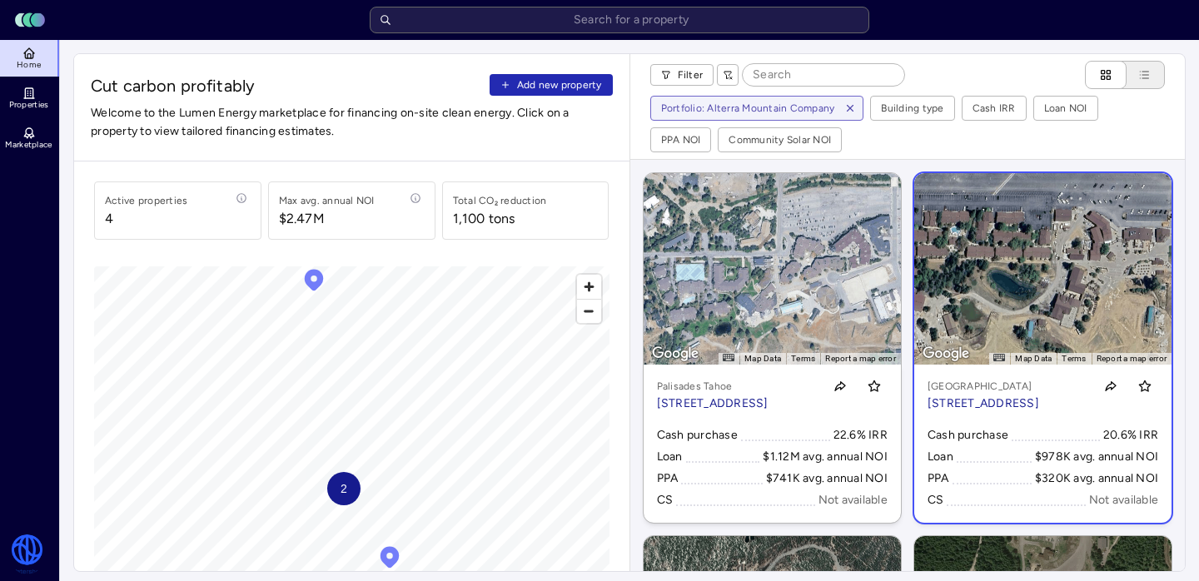
click at [1132, 297] on link "← Move left → Move right ↑ Move up ↓ Move down + Zoom in - Zoom out Home Jump l…" at bounding box center [1042, 348] width 257 height 350
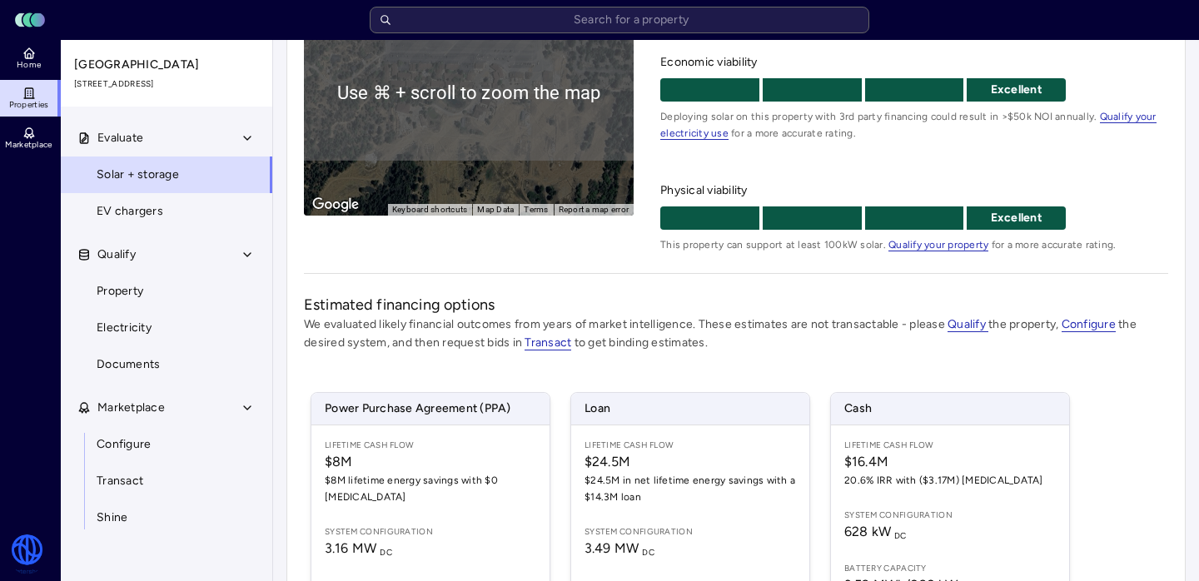
scroll to position [221, 0]
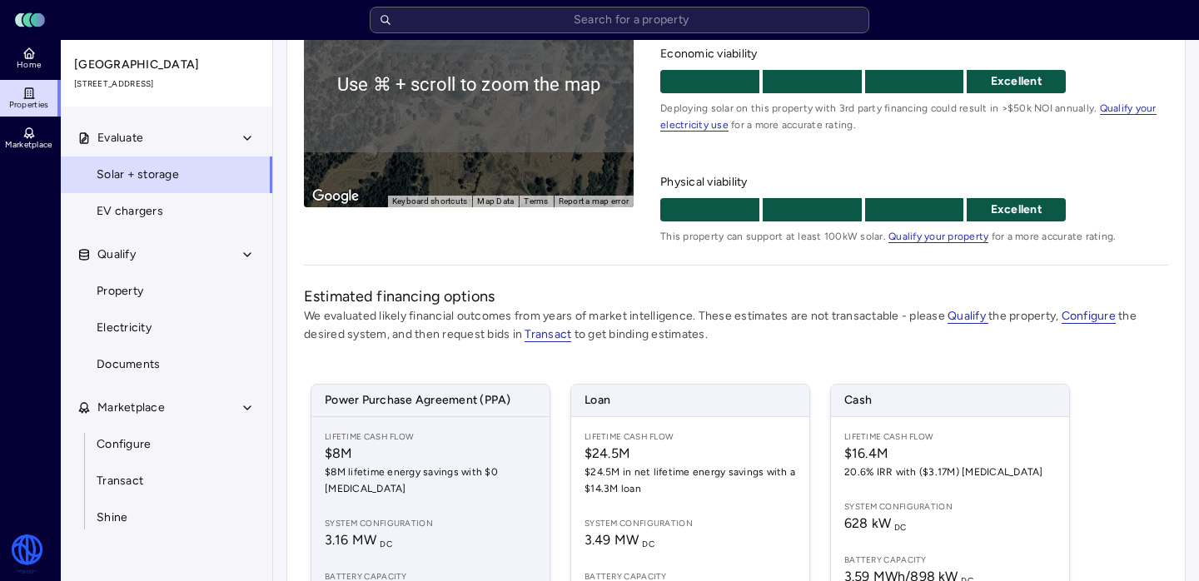
click at [361, 452] on span "$8M" at bounding box center [430, 454] width 211 height 20
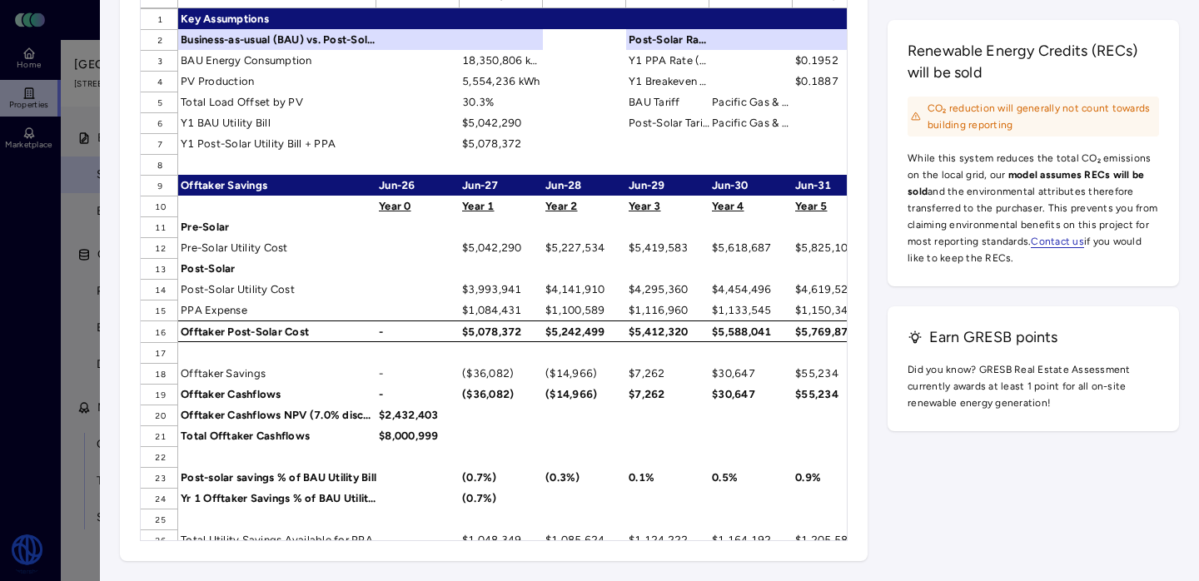
scroll to position [4, 0]
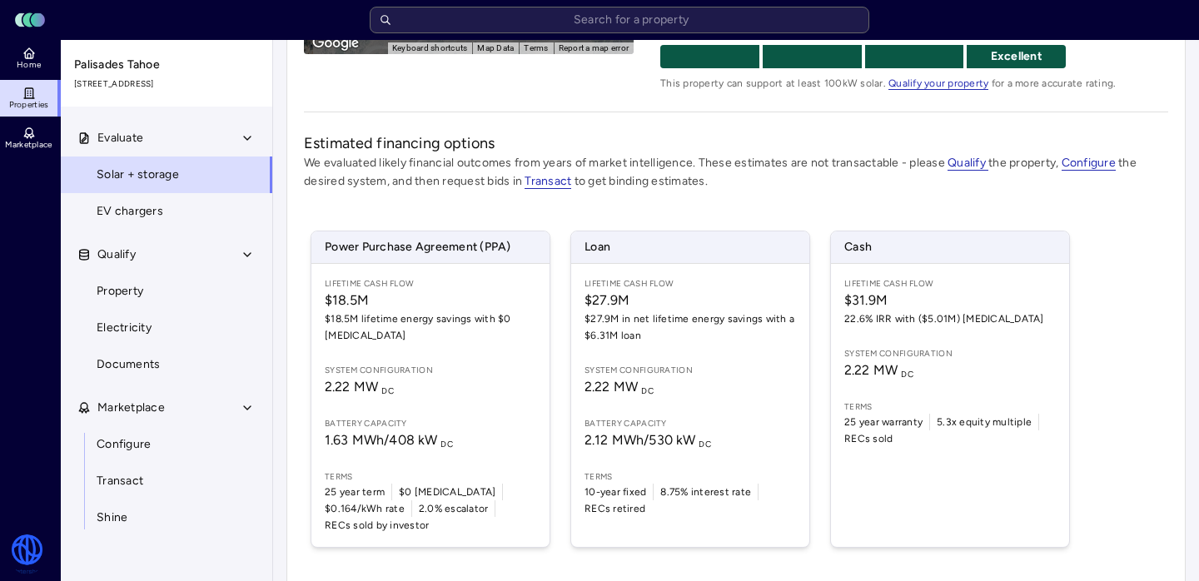
scroll to position [414, 0]
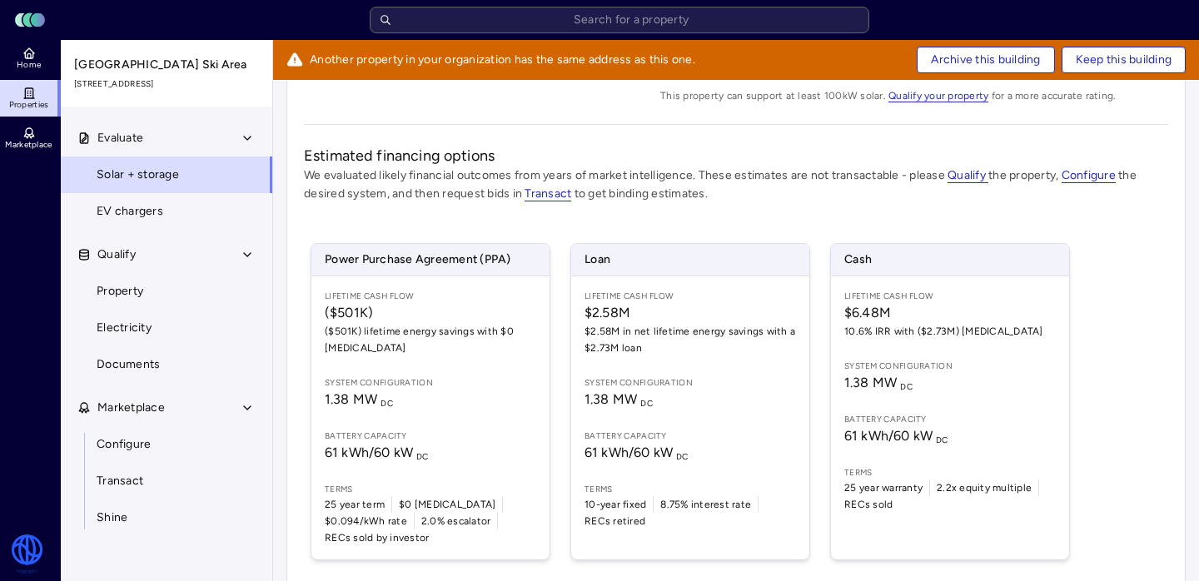
scroll to position [471, 0]
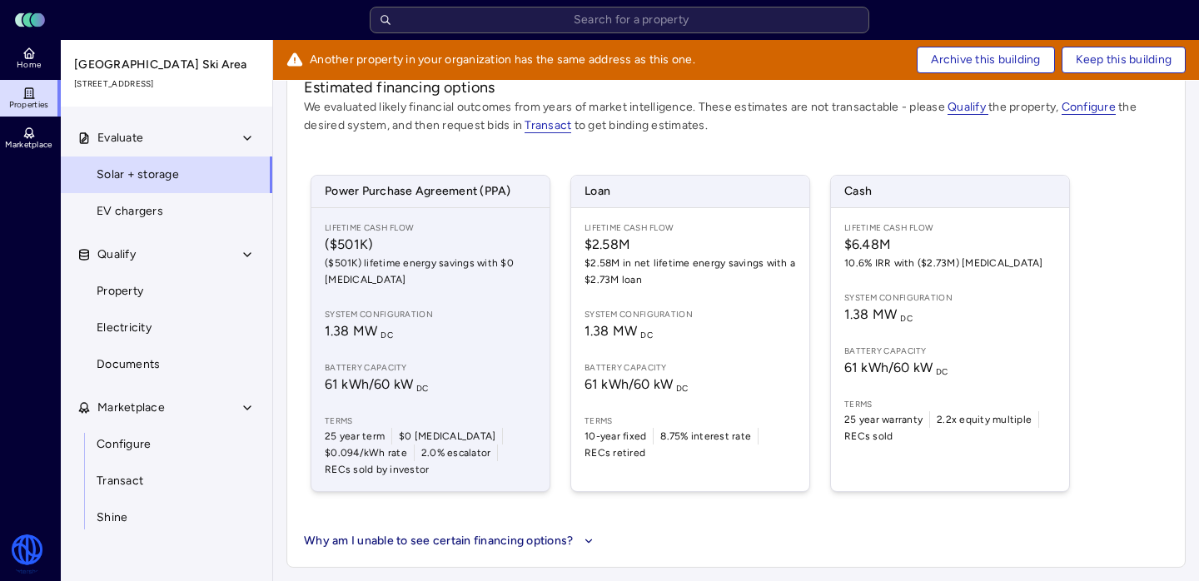
click at [464, 288] on div "Lifetime Cash Flow ($501K) ($501K) lifetime energy savings with $0 CapEx System…" at bounding box center [430, 349] width 238 height 283
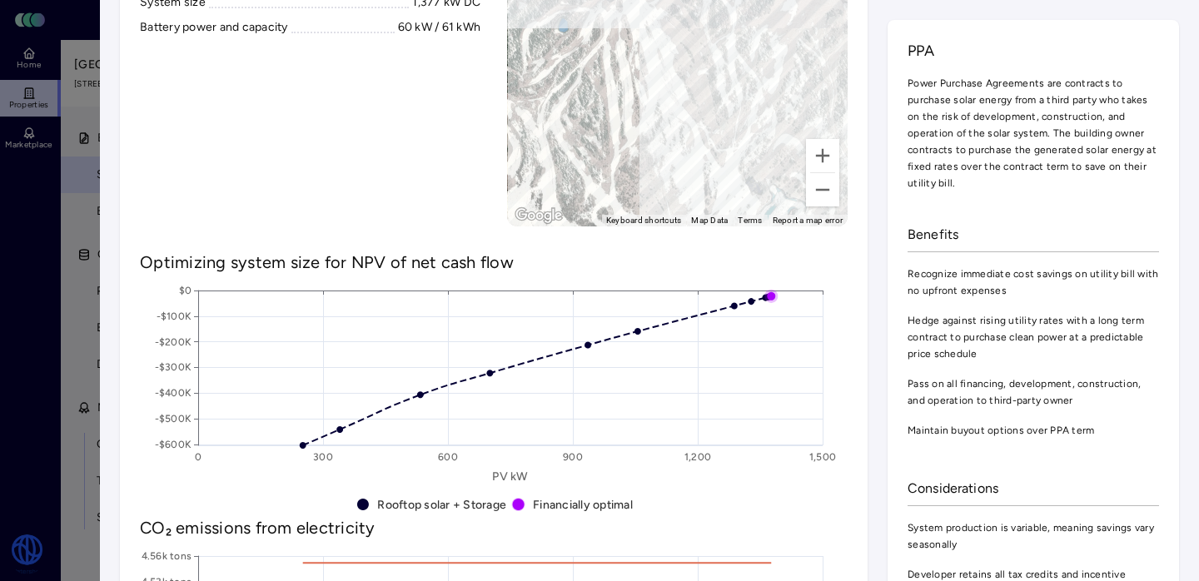
scroll to position [736, 0]
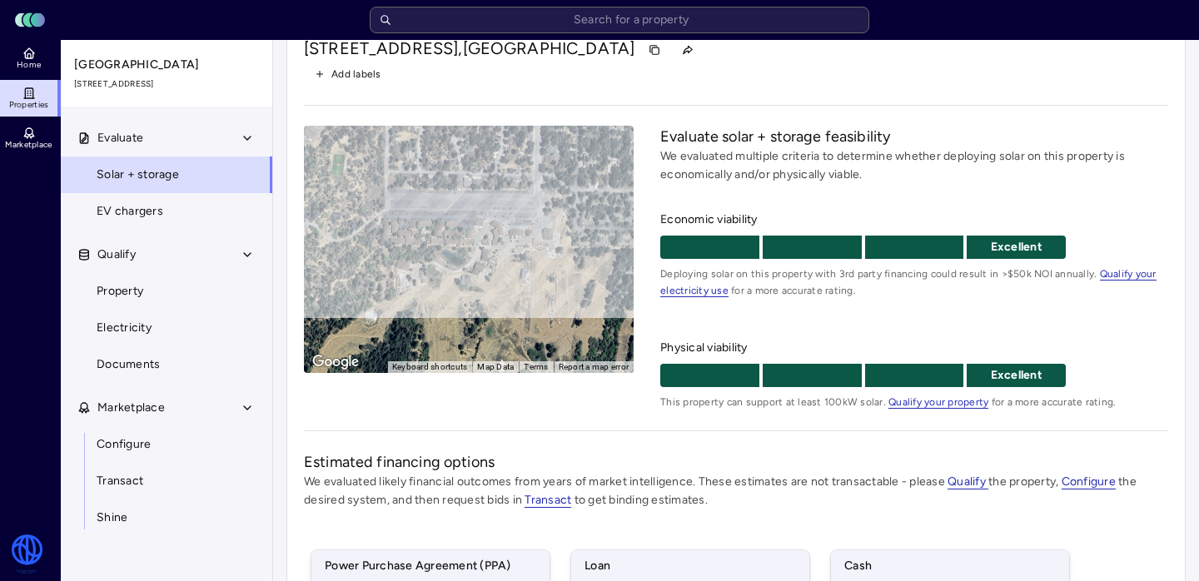
scroll to position [414, 0]
